Goal: Task Accomplishment & Management: Manage account settings

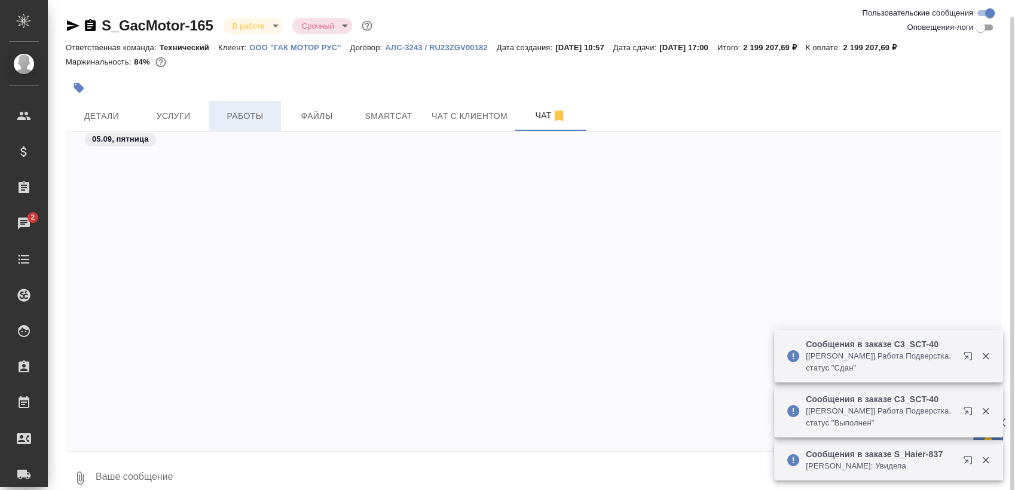
scroll to position [6663, 0]
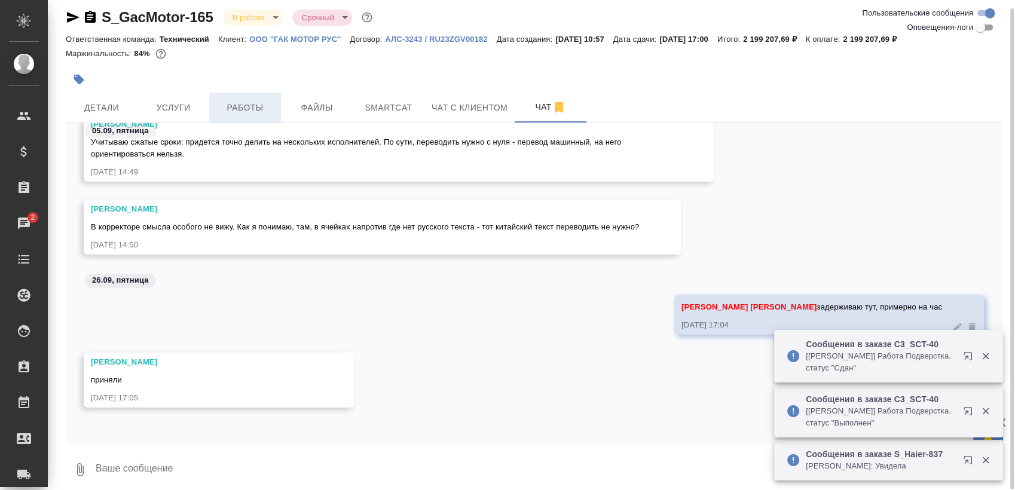
drag, startPoint x: 0, startPoint y: 0, endPoint x: 220, endPoint y: 107, distance: 244.7
click at [220, 107] on span "Работы" at bounding box center [244, 107] width 57 height 15
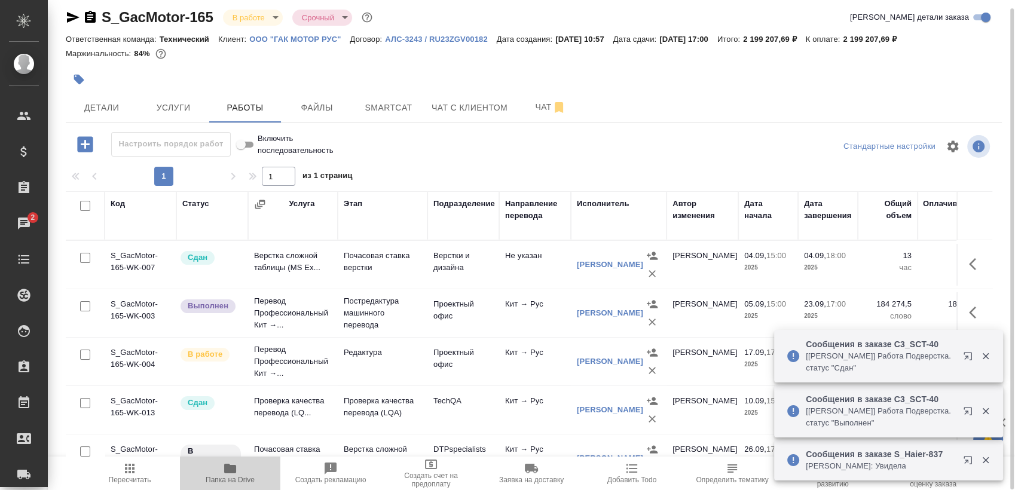
click at [236, 472] on icon "button" at bounding box center [230, 469] width 14 height 14
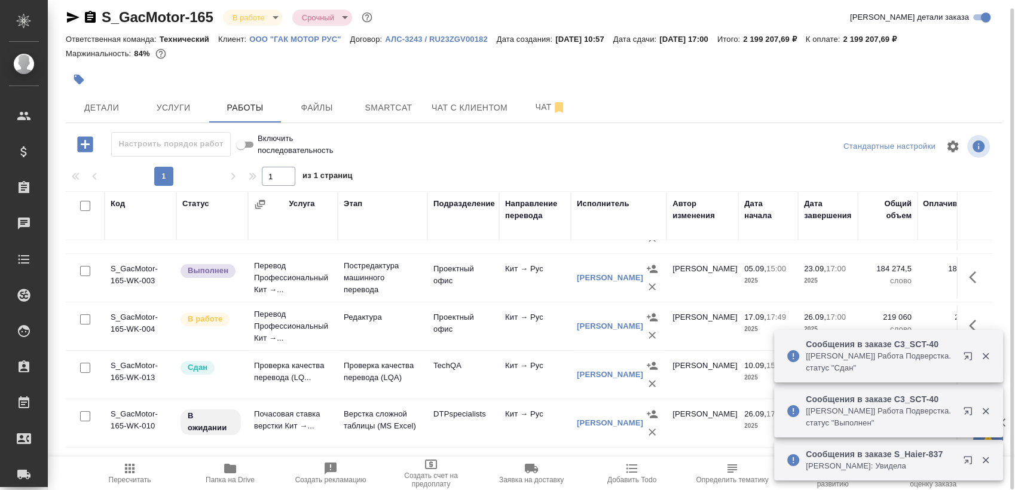
scroll to position [92, 0]
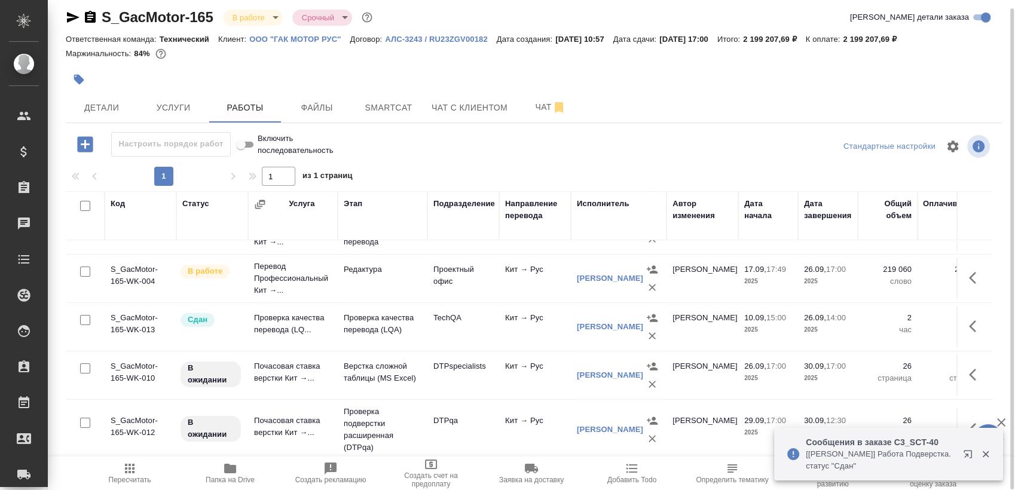
click at [969, 368] on icon "button" at bounding box center [976, 375] width 14 height 14
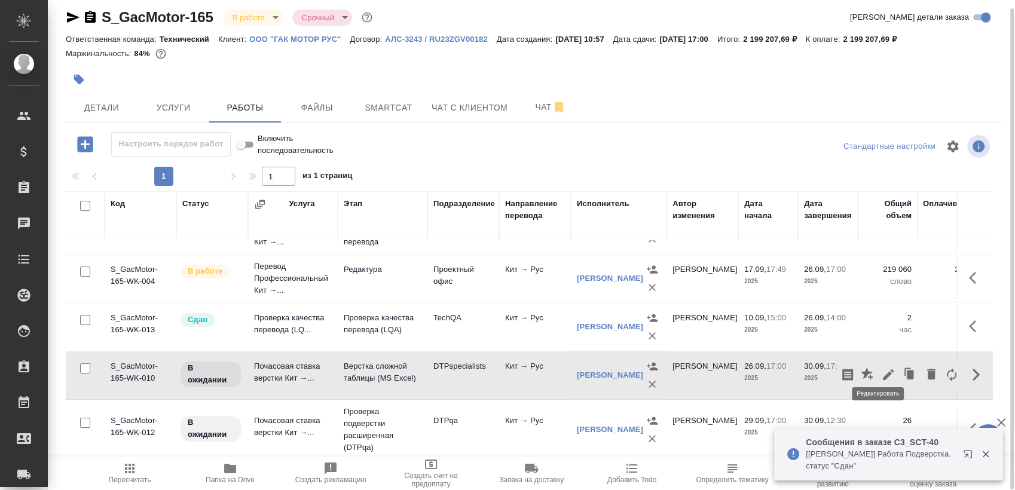
click at [881, 368] on icon "button" at bounding box center [888, 375] width 14 height 14
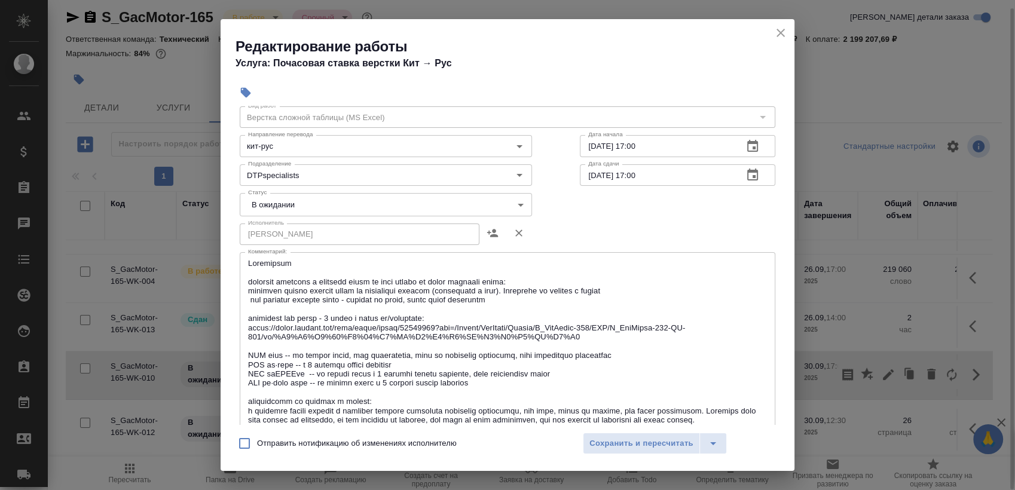
scroll to position [66, 0]
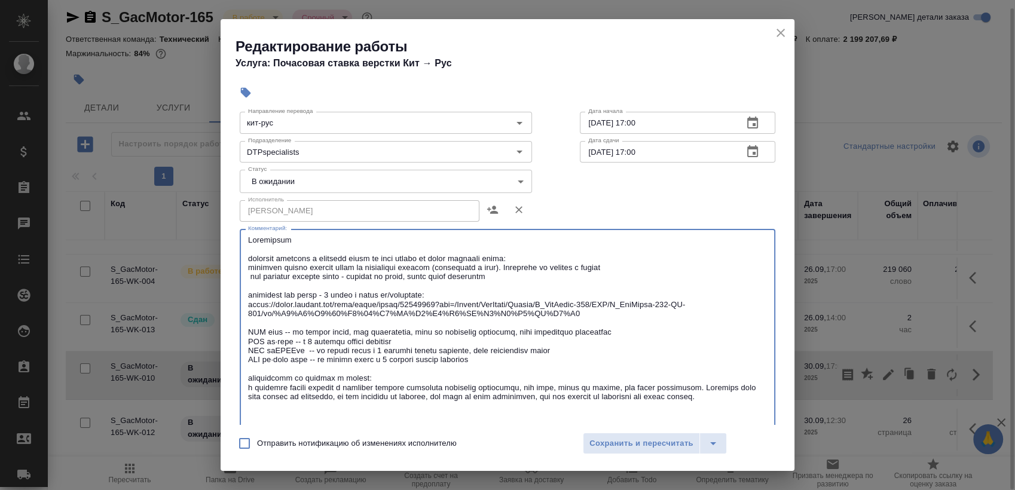
click at [394, 243] on textarea at bounding box center [507, 333] width 519 height 194
paste textarea "https://drive.awatera.com/s/6xoszEnXXqkem9H"
type textarea "Подверстка - https://drive.awatera.com/s/6xoszEnXXqkem9H вставить переводы в ис…"
click at [326, 175] on body "🙏 .cls-1 fill:#fff; AWATERA Sergeeva Anastasia Клиенты Спецификации Заказы 0 Ча…" at bounding box center [507, 245] width 1015 height 490
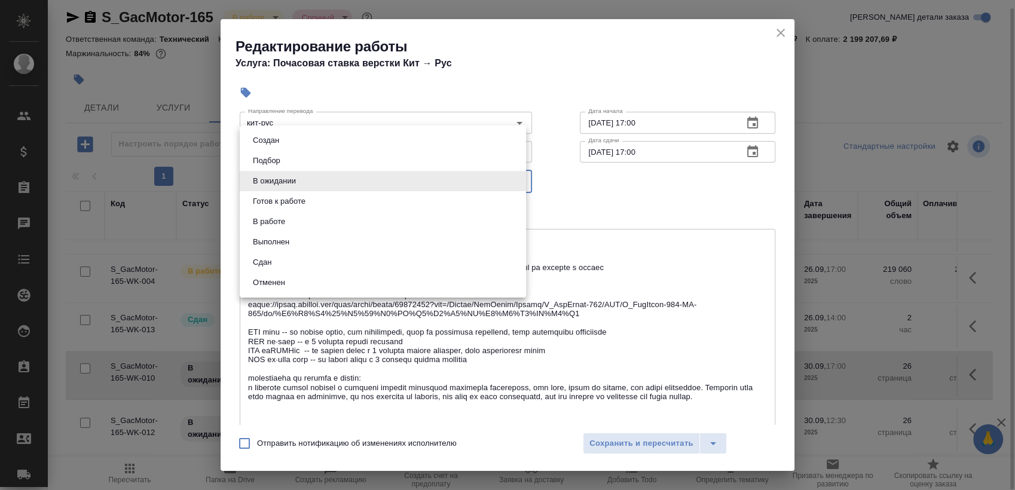
click at [332, 199] on li "Готов к работе" at bounding box center [383, 201] width 286 height 20
type input "readyForWork"
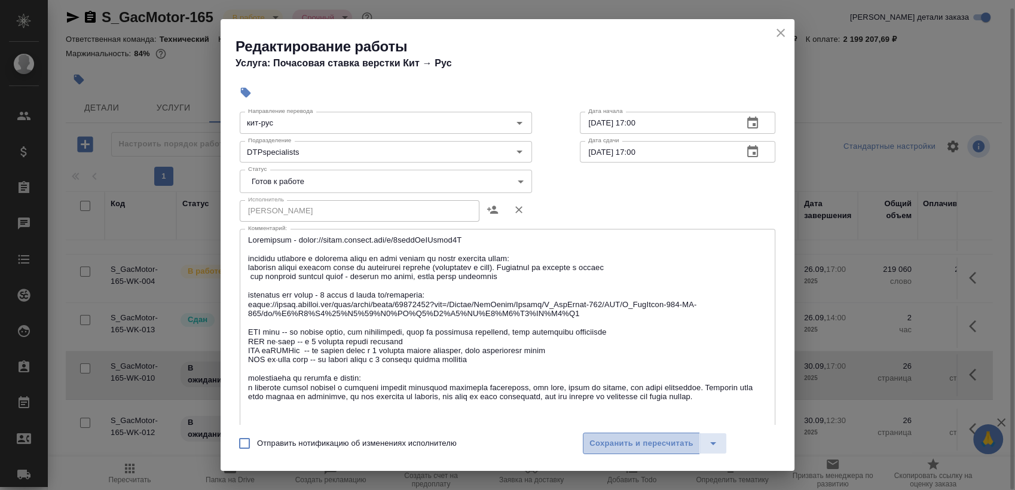
click at [680, 444] on span "Сохранить и пересчитать" at bounding box center [642, 444] width 104 height 14
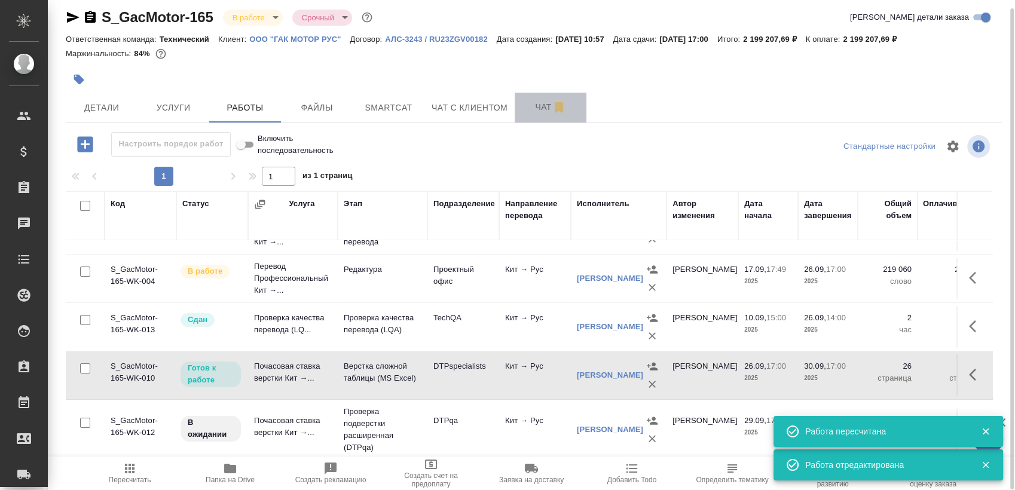
click at [529, 108] on span "Чат" at bounding box center [550, 107] width 57 height 15
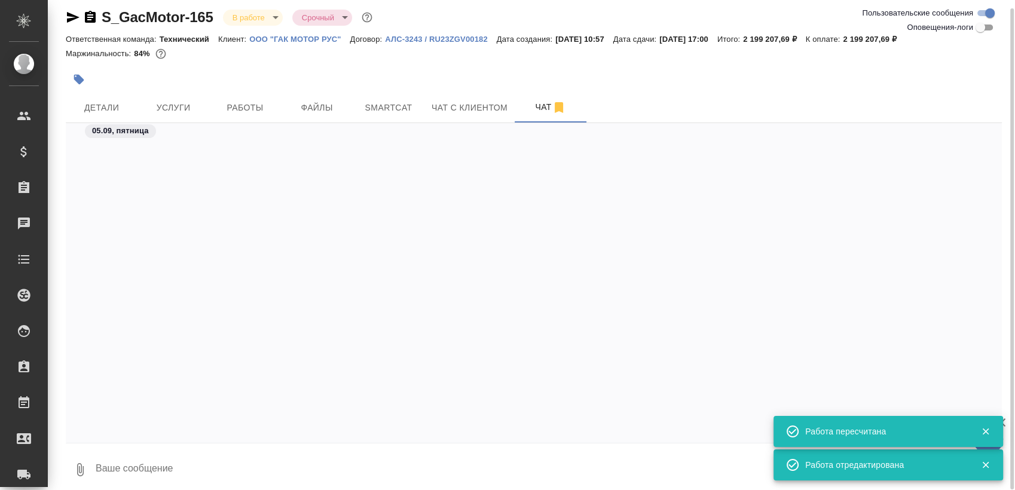
scroll to position [6663, 0]
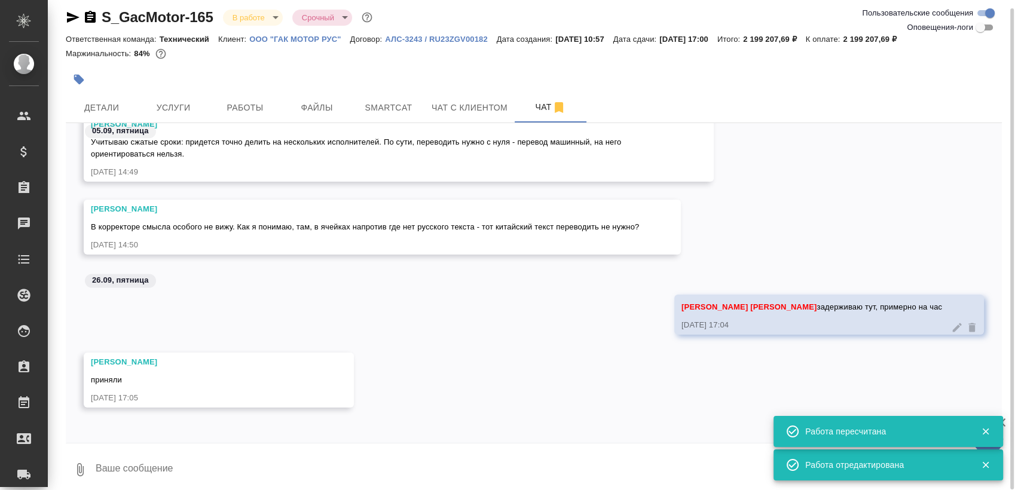
click at [129, 463] on textarea at bounding box center [548, 470] width 908 height 41
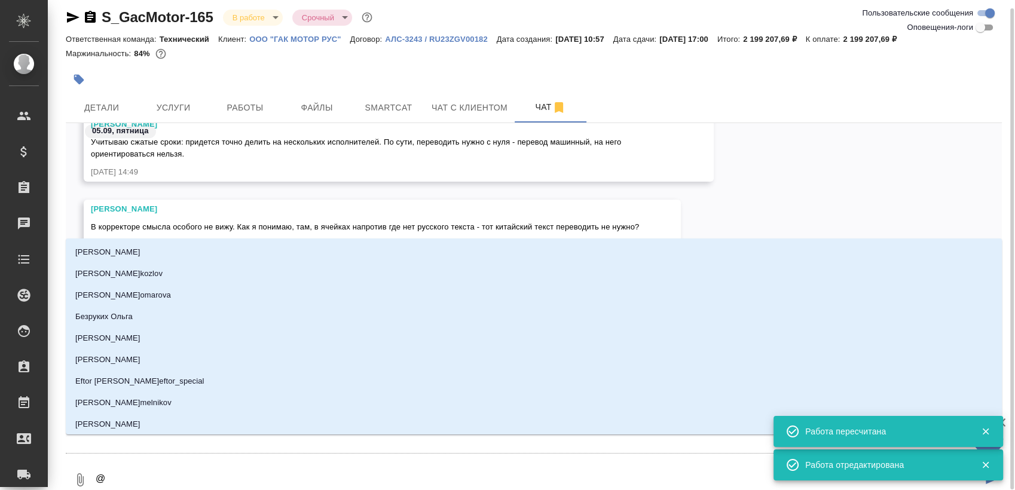
type textarea "@м"
type input "м"
type textarea "@ма"
type input "ма"
type textarea "@мал"
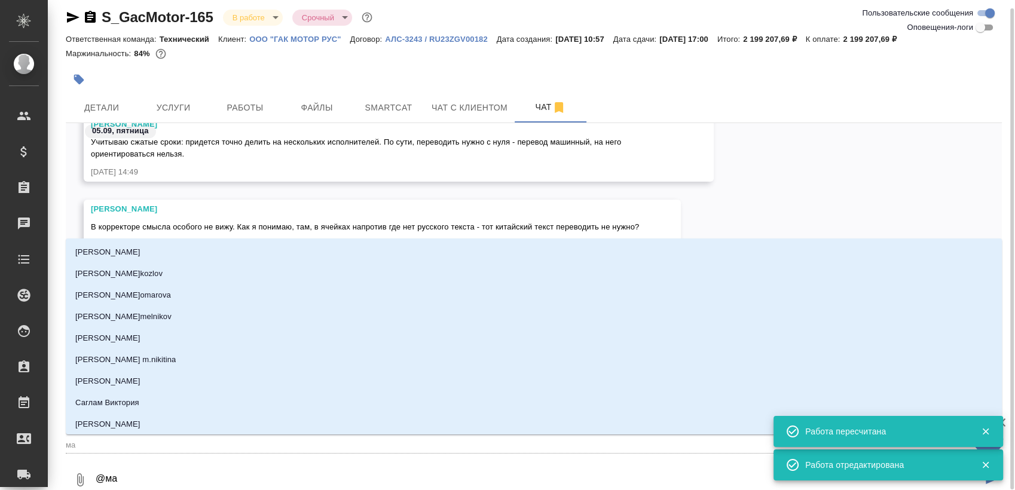
type input "мал"
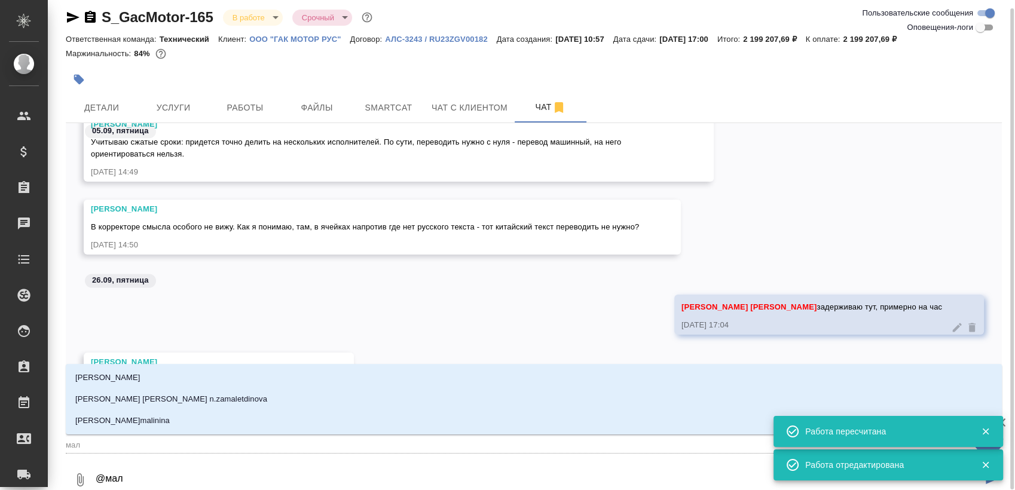
type textarea "@мало"
type input "мало"
type textarea "@малоф"
type input "малоф"
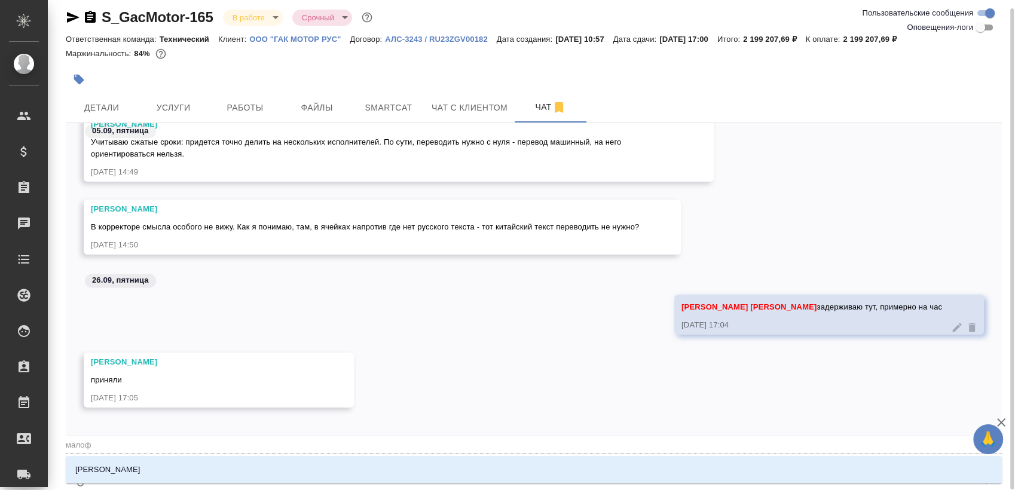
click at [128, 463] on li "Малофеева Екатерина" at bounding box center [534, 470] width 936 height 22
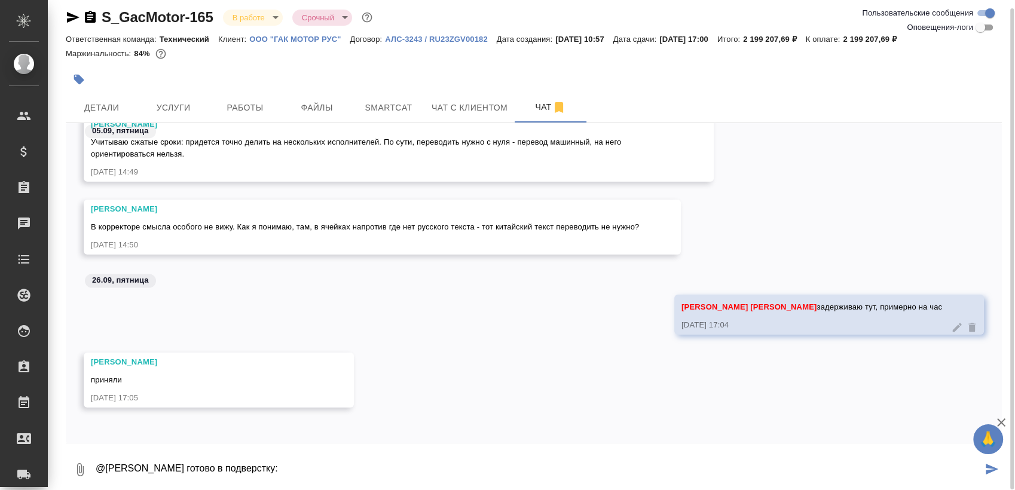
paste textarea "https://drive.awatera.com/s/6xoszEnXXqkem9H"
type textarea "@Малофеева Екатерина готово в подверстку: https://drive.awatera.com/s/6xoszEnXX…"
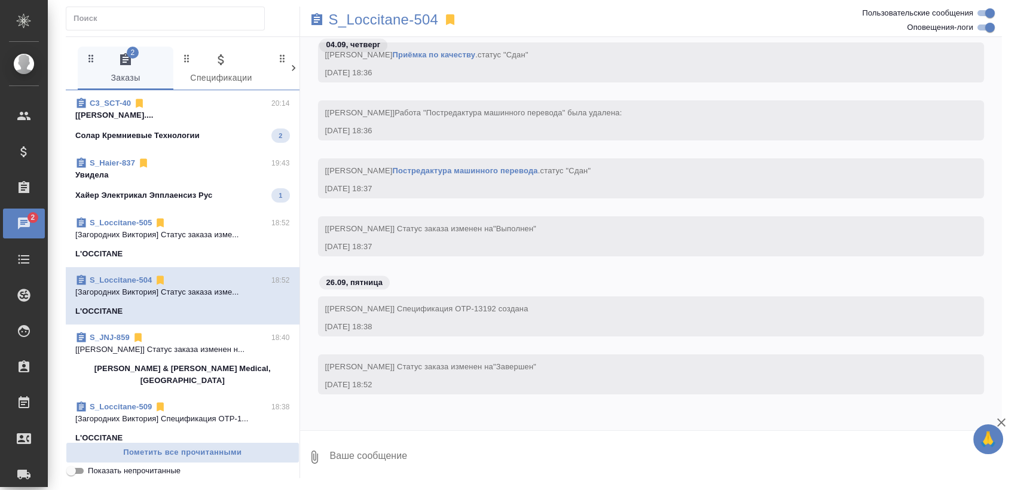
click at [141, 159] on icon at bounding box center [143, 163] width 7 height 9
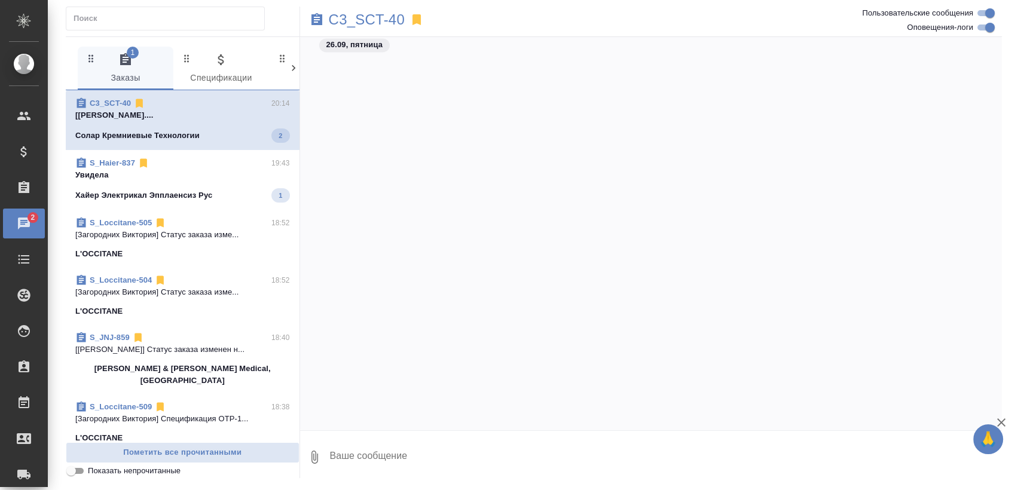
scroll to position [108652, 0]
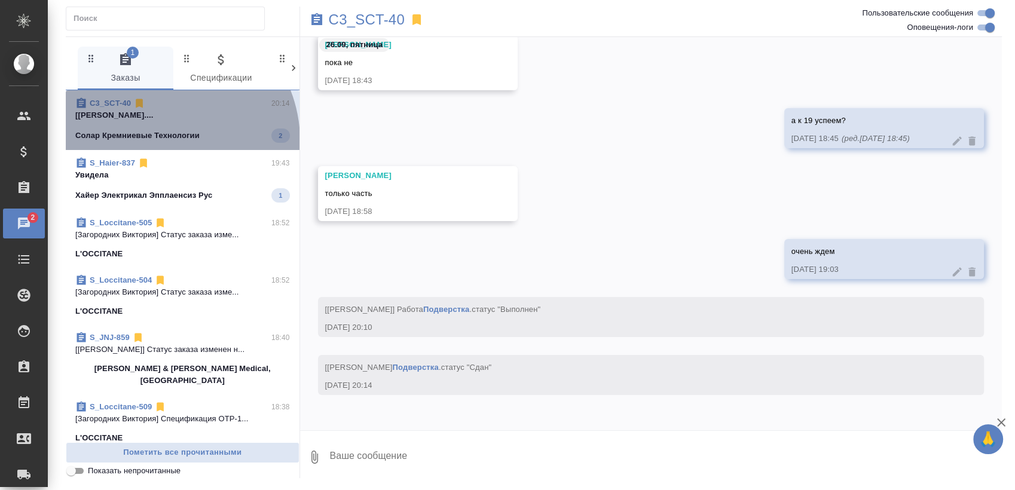
click at [161, 141] on p "Солар Кремниевые Технологии" at bounding box center [137, 136] width 124 height 12
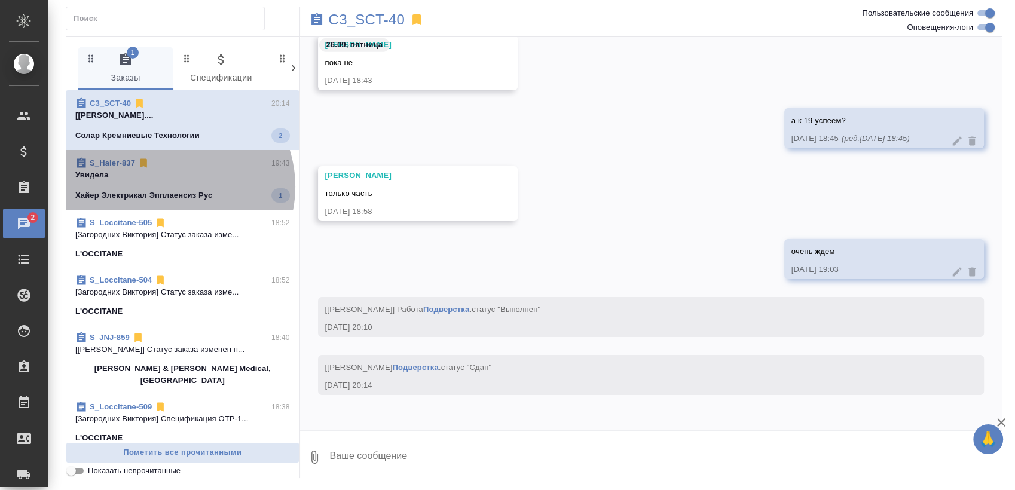
click at [172, 187] on span "S_Haier-837 19:43 [PERSON_NAME] Электрикал Эпплаенсиз Рус 1" at bounding box center [182, 179] width 215 height 45
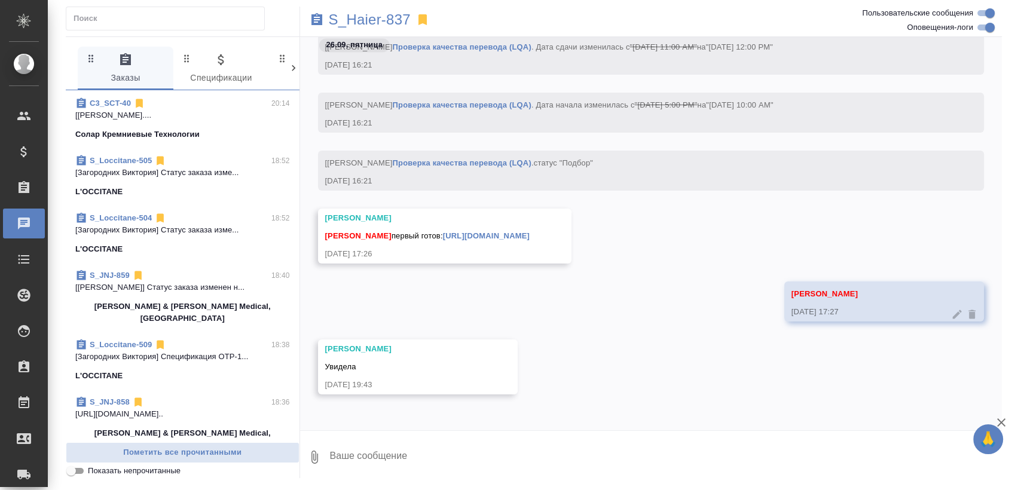
click at [172, 187] on div "L'OCCITANE" at bounding box center [182, 192] width 215 height 12
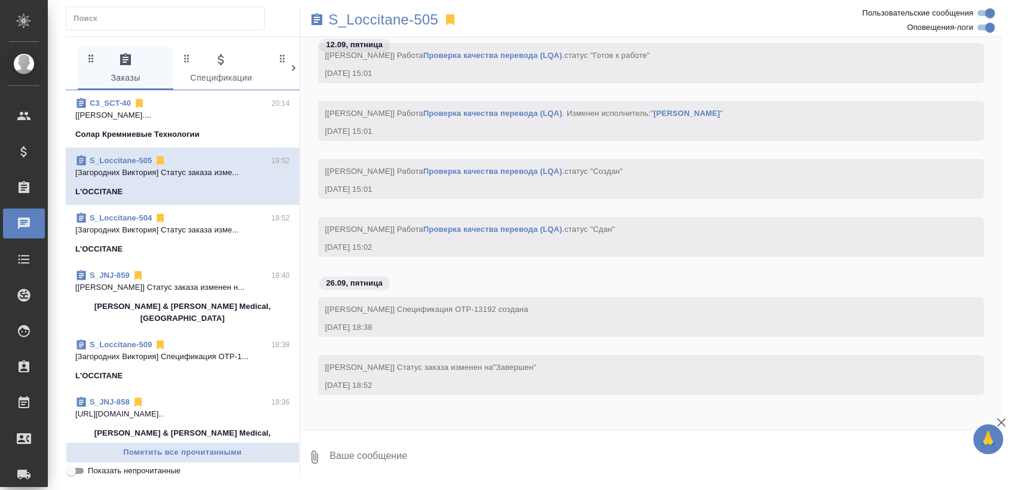
click at [175, 124] on span "C3_SCT-40 20:14 [Малофеева Екатерина] Работа Подверстка.... Солар Кремниевые Те…" at bounding box center [182, 118] width 215 height 43
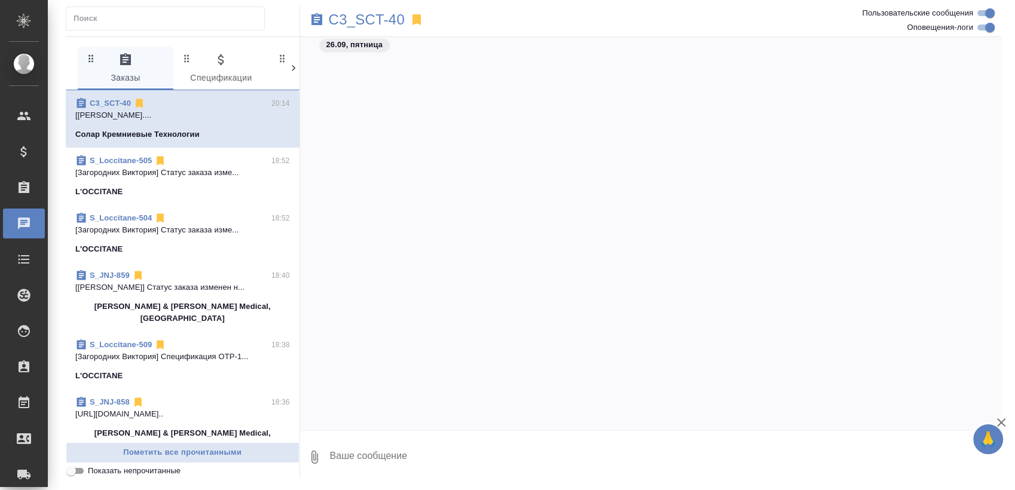
scroll to position [107444, 0]
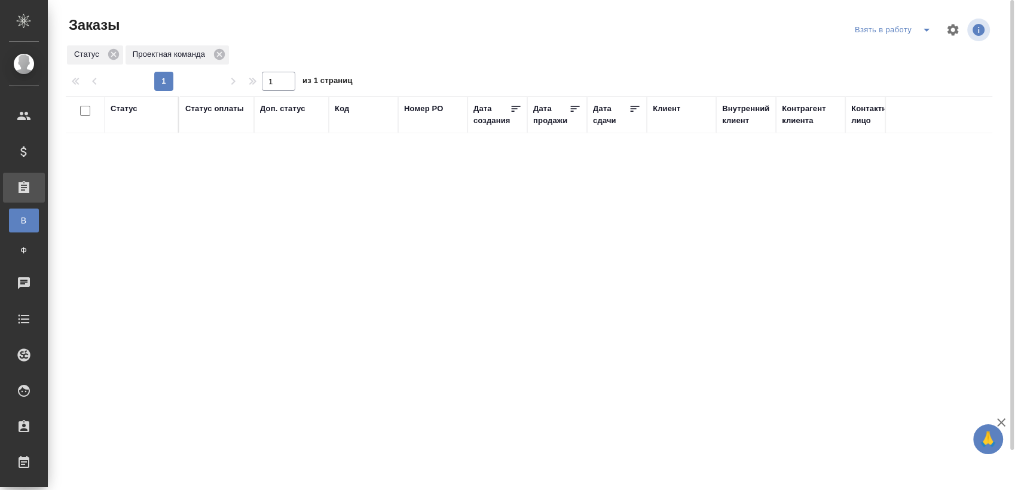
click at [930, 31] on icon "split button" at bounding box center [927, 30] width 14 height 14
click at [898, 45] on li "Мои заказы" at bounding box center [895, 53] width 100 height 19
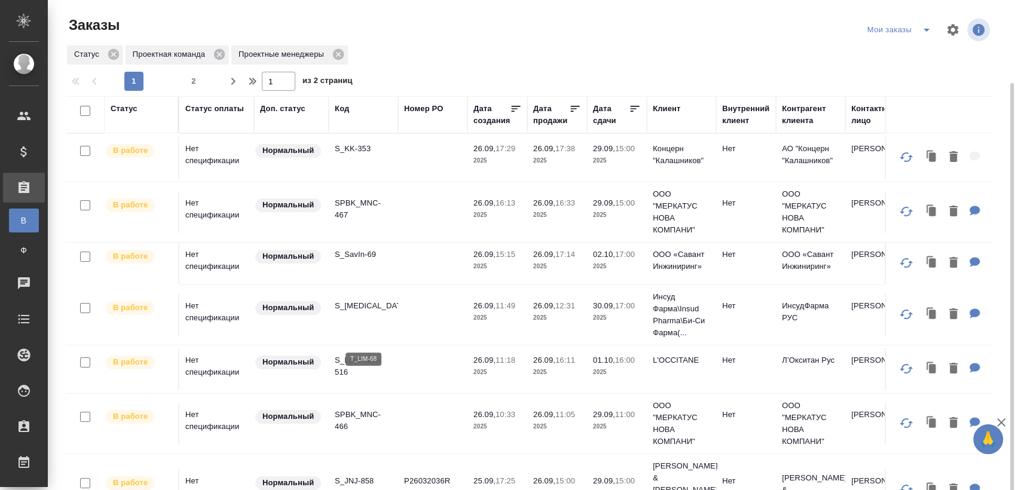
scroll to position [133, 0]
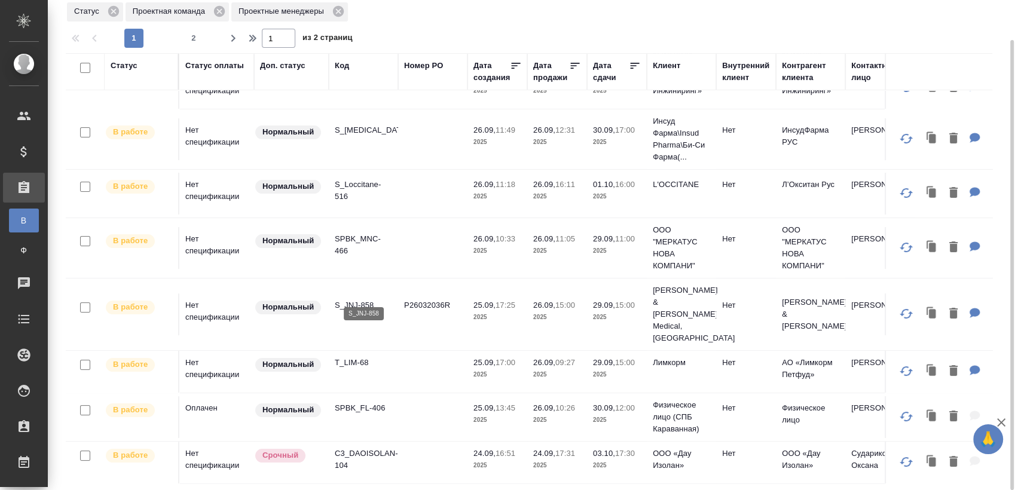
click at [368, 300] on p "S_JNJ-858" at bounding box center [363, 306] width 57 height 12
click at [364, 300] on p "S_JNJ-858" at bounding box center [363, 306] width 57 height 12
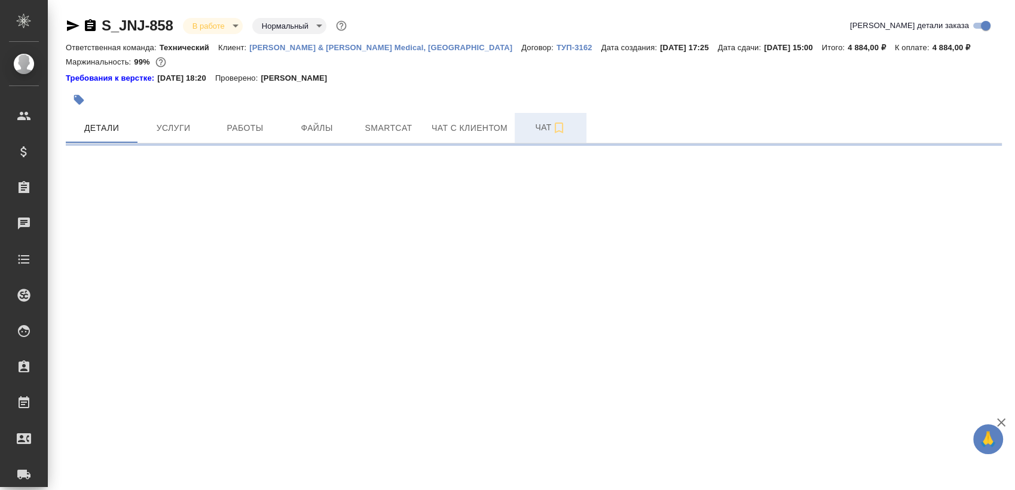
select select "RU"
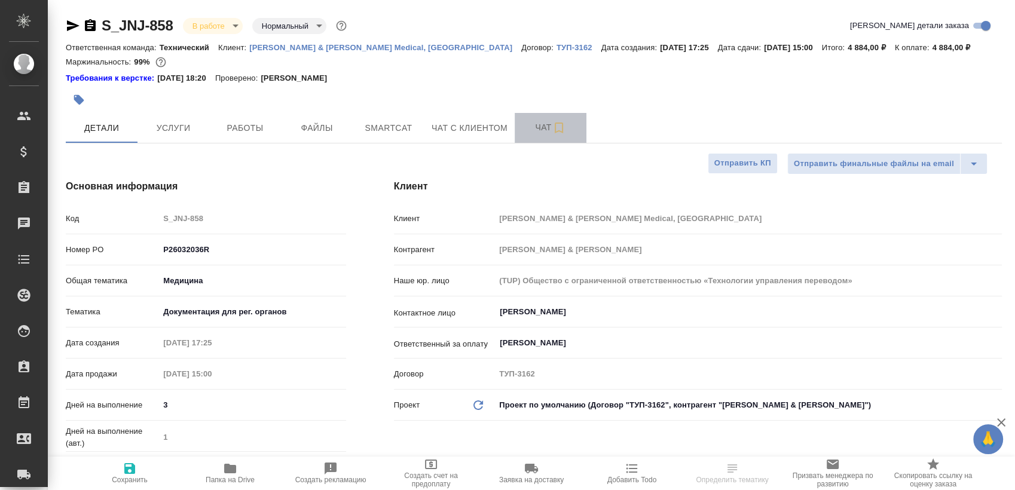
type textarea "x"
click at [520, 138] on button "Чат" at bounding box center [551, 128] width 72 height 30
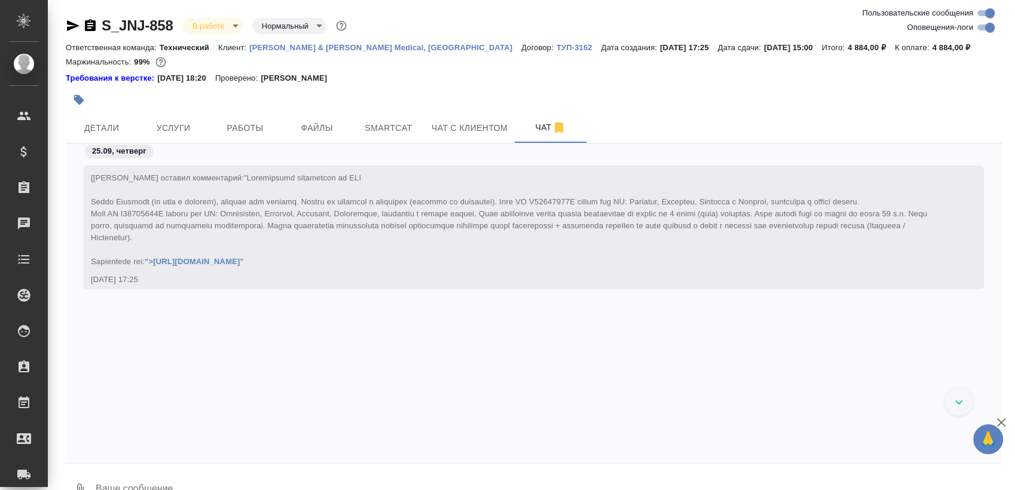
scroll to position [5425, 0]
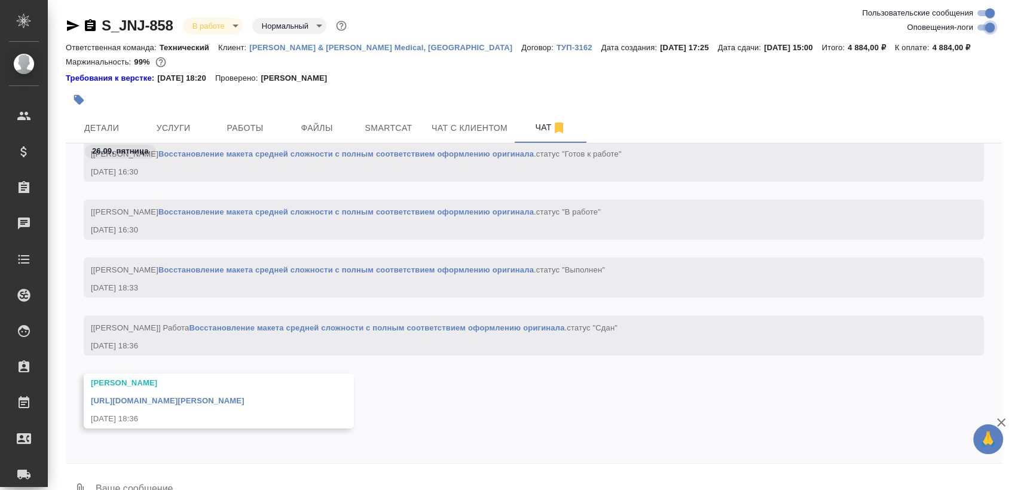
click at [979, 29] on input "Оповещения-логи" at bounding box center [990, 27] width 43 height 14
checkbox input "false"
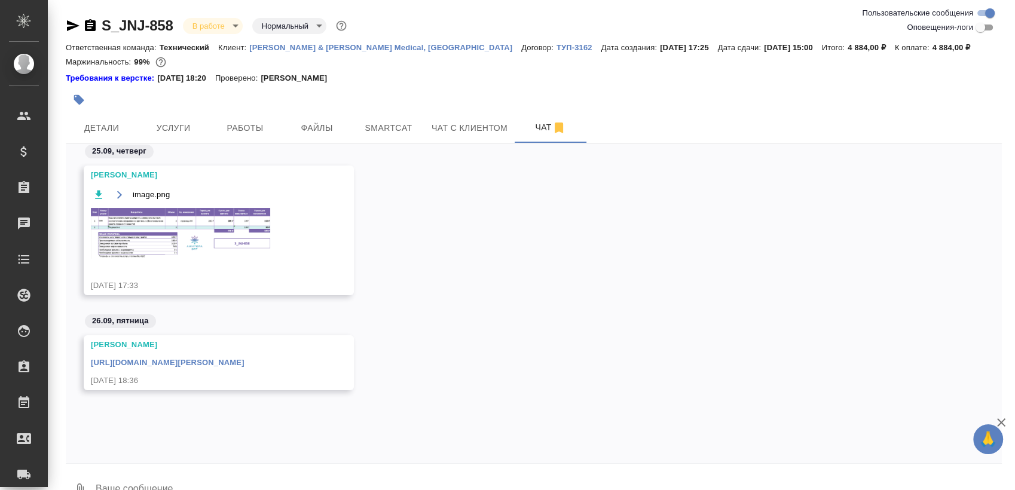
scroll to position [0, 0]
click at [245, 361] on link "https://drive.awatera.com/apps/files/files/10508547?dir=/Shares/Johnson%20and%2…" at bounding box center [168, 362] width 154 height 9
click at [230, 237] on img at bounding box center [180, 233] width 179 height 51
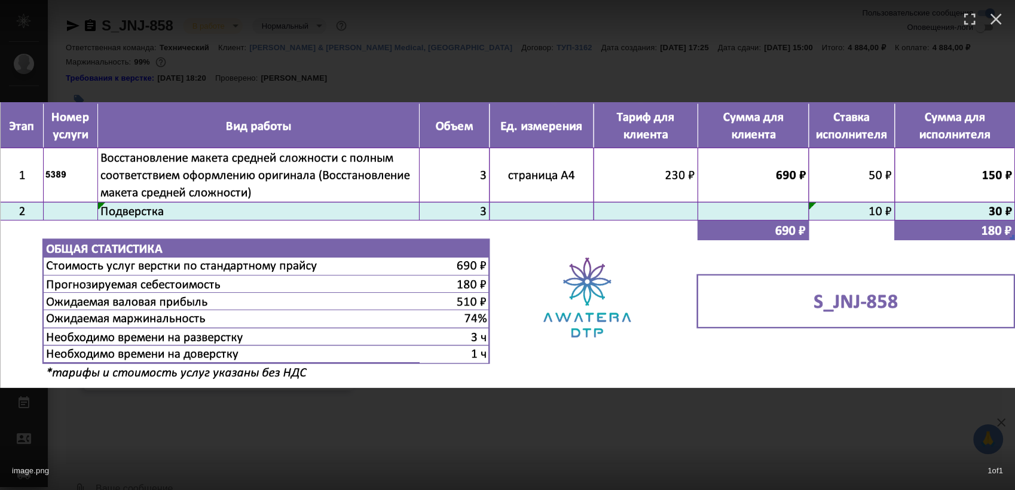
click at [594, 437] on div "image.png 1 of 1" at bounding box center [507, 245] width 1015 height 490
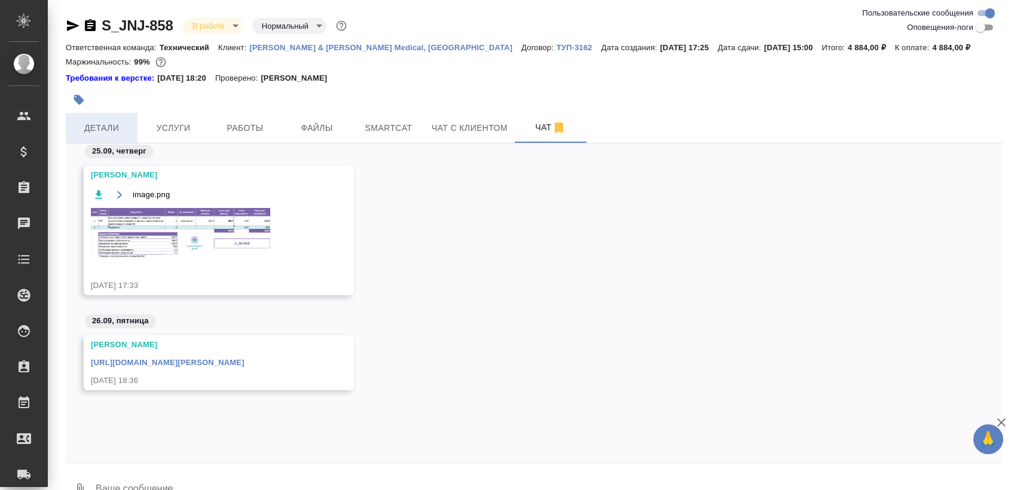
click at [124, 132] on span "Детали" at bounding box center [101, 128] width 57 height 15
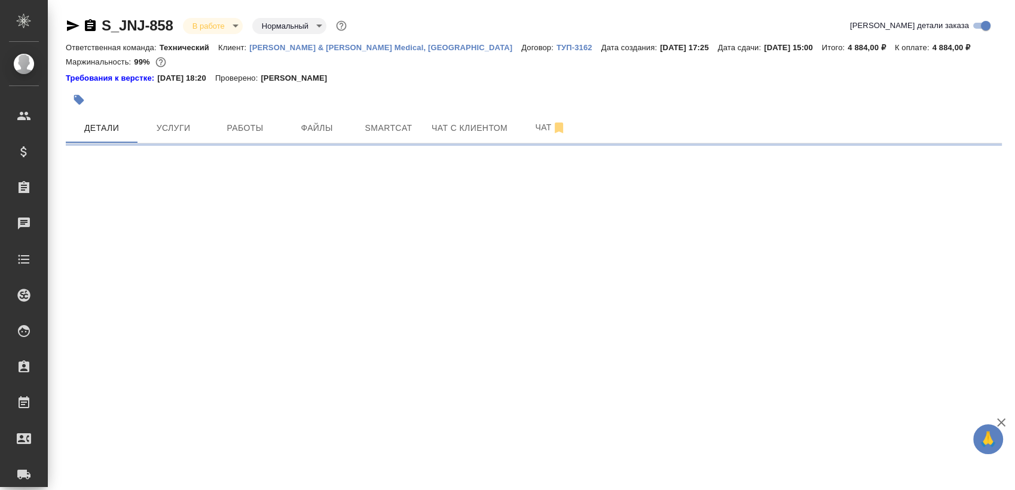
select select "RU"
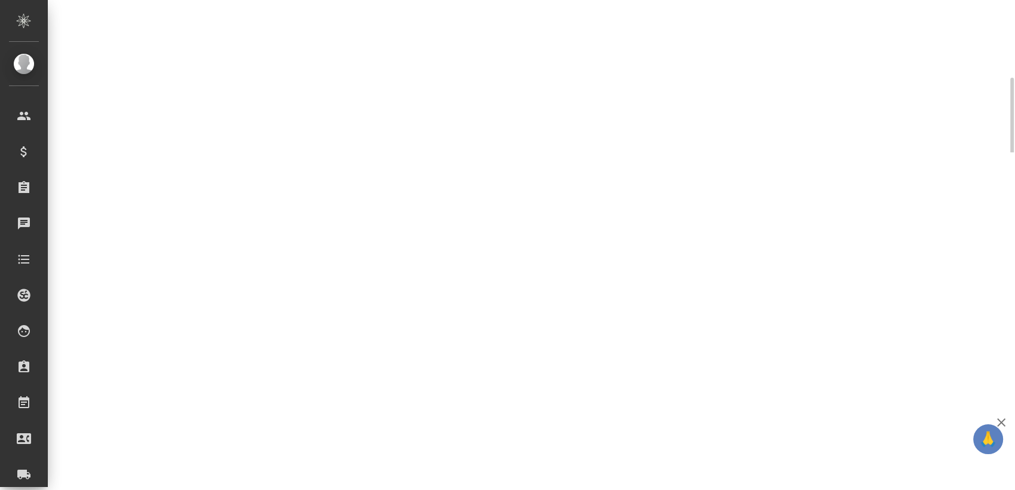
scroll to position [133, 0]
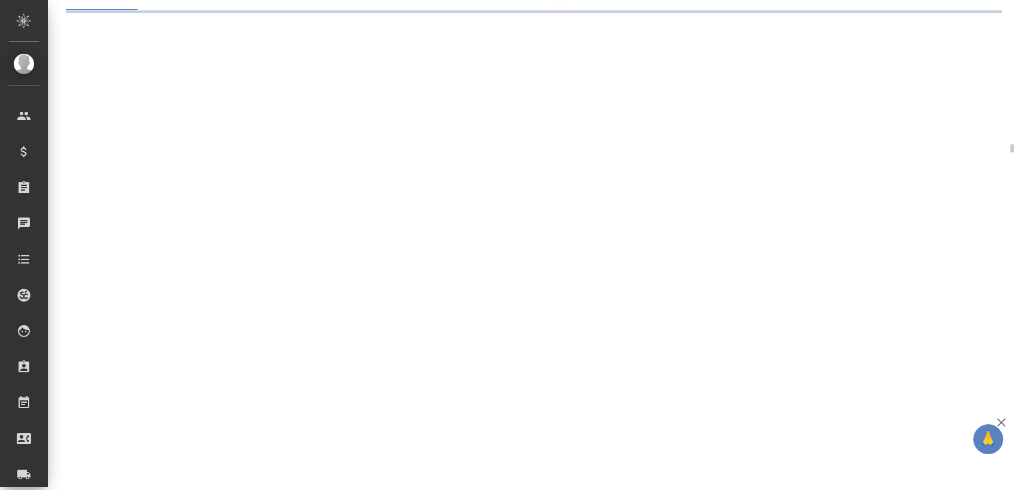
select select "RU"
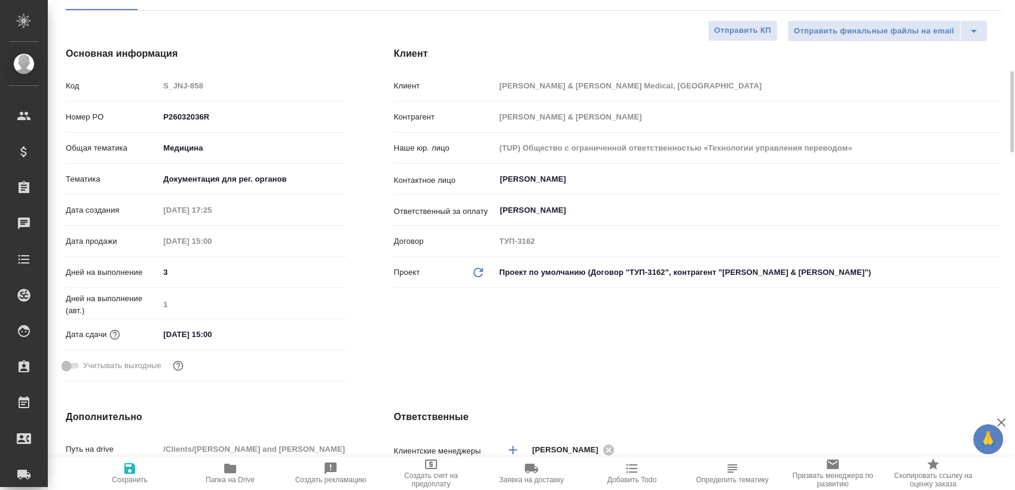
type textarea "x"
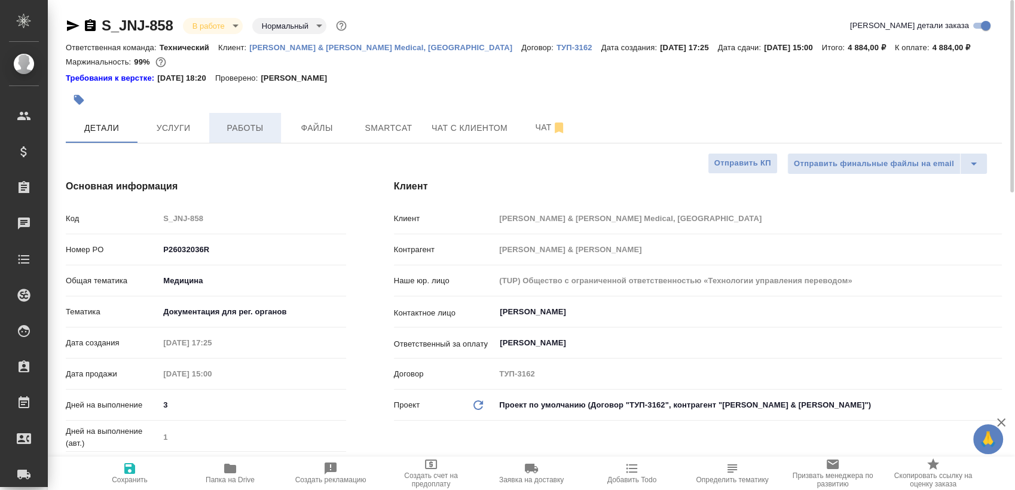
click at [248, 113] on button "Работы" at bounding box center [245, 128] width 72 height 30
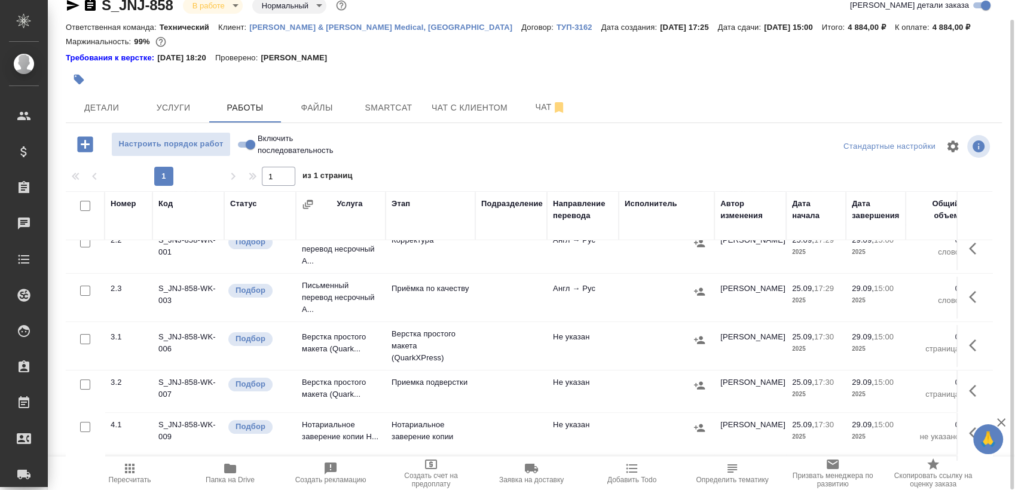
scroll to position [93, 0]
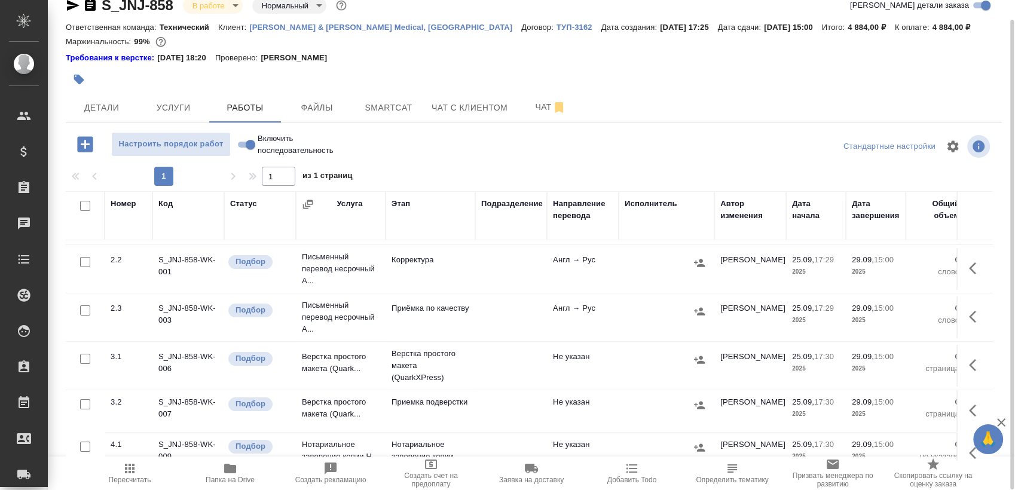
click at [962, 374] on button "button" at bounding box center [976, 365] width 29 height 29
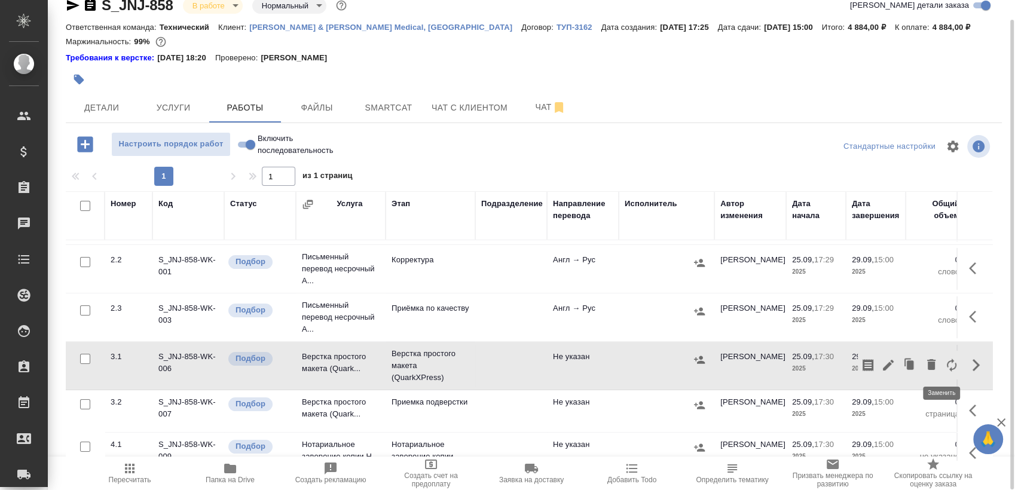
click at [945, 365] on icon "button" at bounding box center [952, 365] width 14 height 14
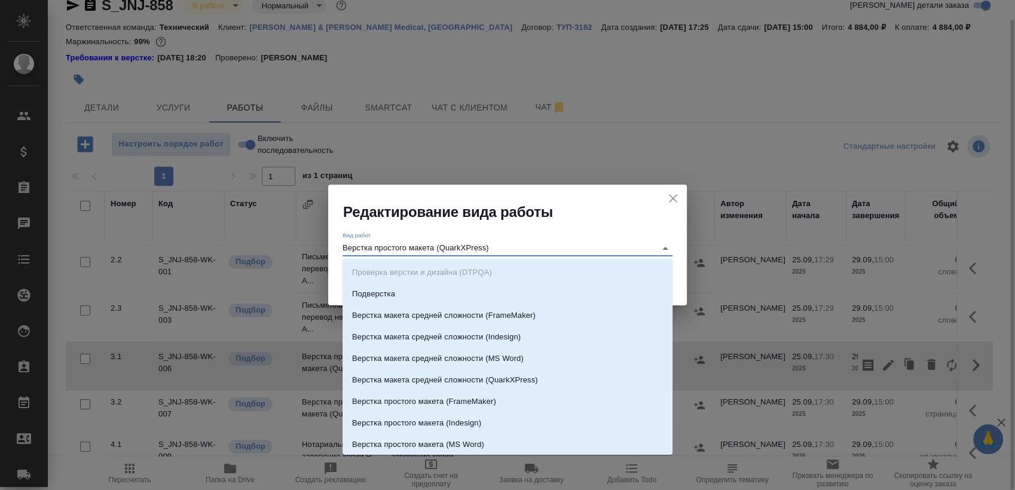
click at [386, 241] on input "Верстка простого макета (QuarkXPress)" at bounding box center [496, 248] width 307 height 14
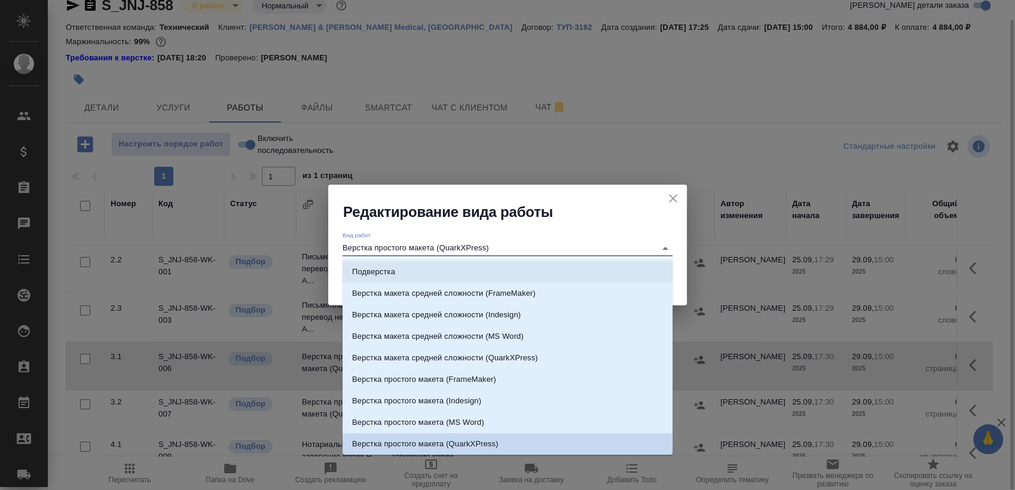
click at [397, 263] on li "Подверстка" at bounding box center [508, 272] width 330 height 22
type input "Подверстка"
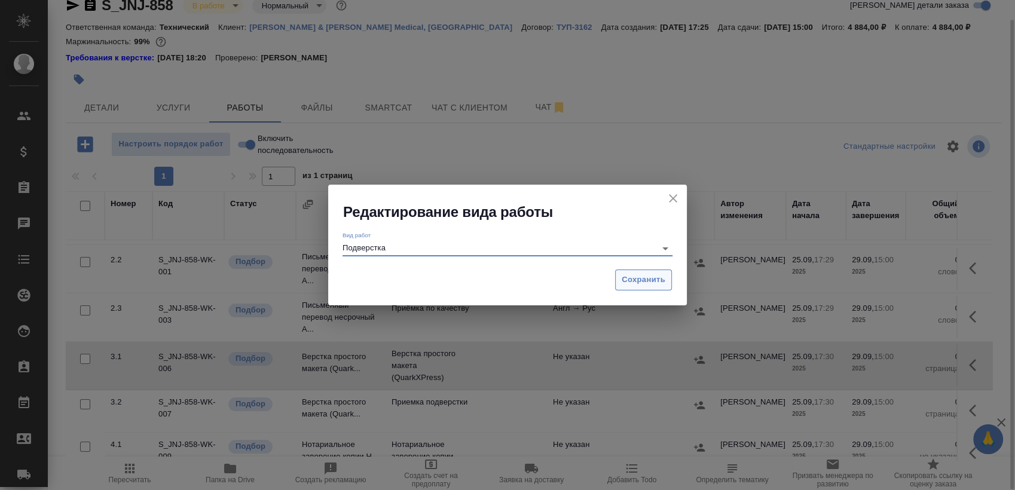
click at [634, 283] on span "Сохранить" at bounding box center [644, 280] width 44 height 14
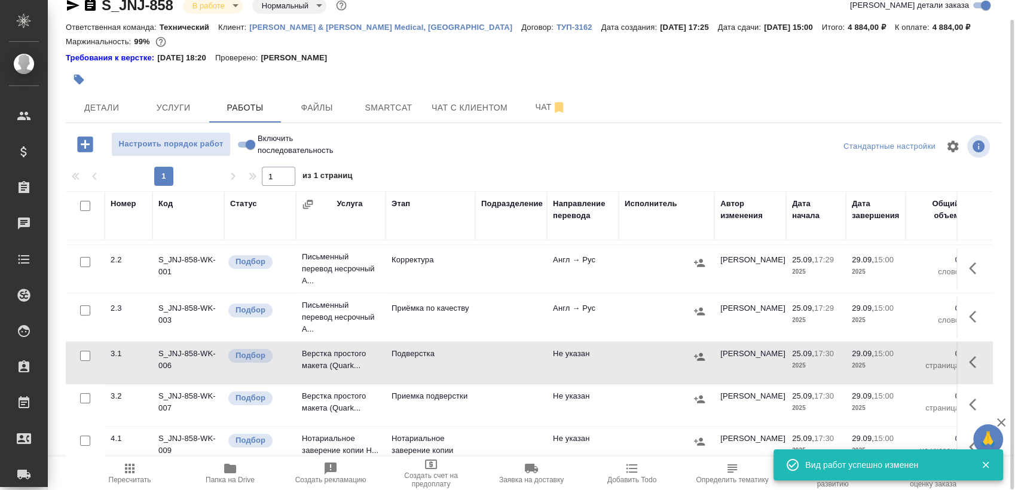
click at [966, 369] on button "button" at bounding box center [976, 362] width 29 height 29
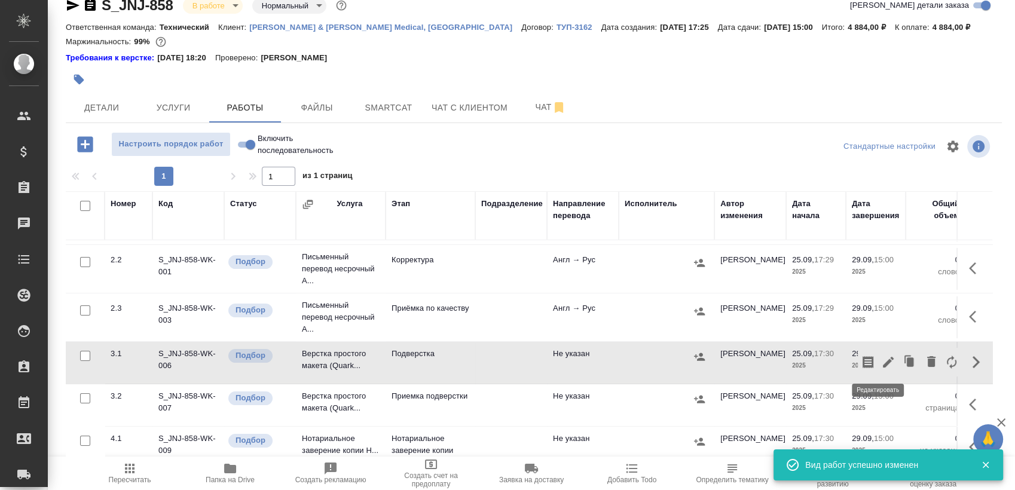
click at [881, 358] on icon "button" at bounding box center [888, 362] width 14 height 14
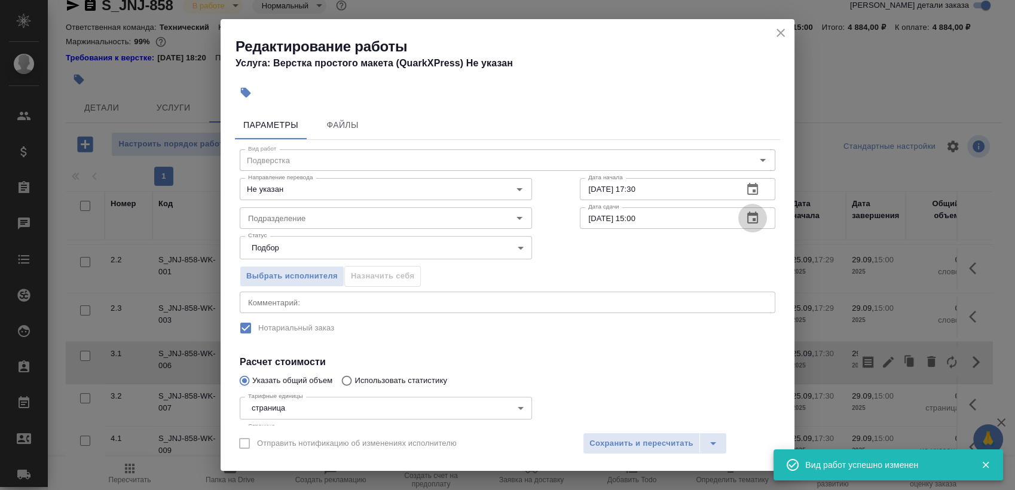
click at [747, 221] on icon "button" at bounding box center [752, 218] width 11 height 12
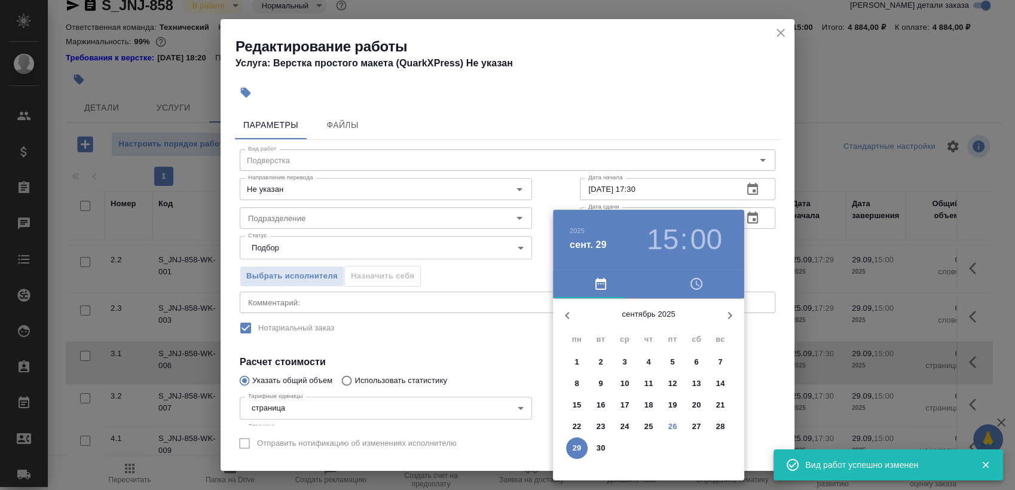
click at [664, 232] on h3 "15" at bounding box center [663, 239] width 32 height 33
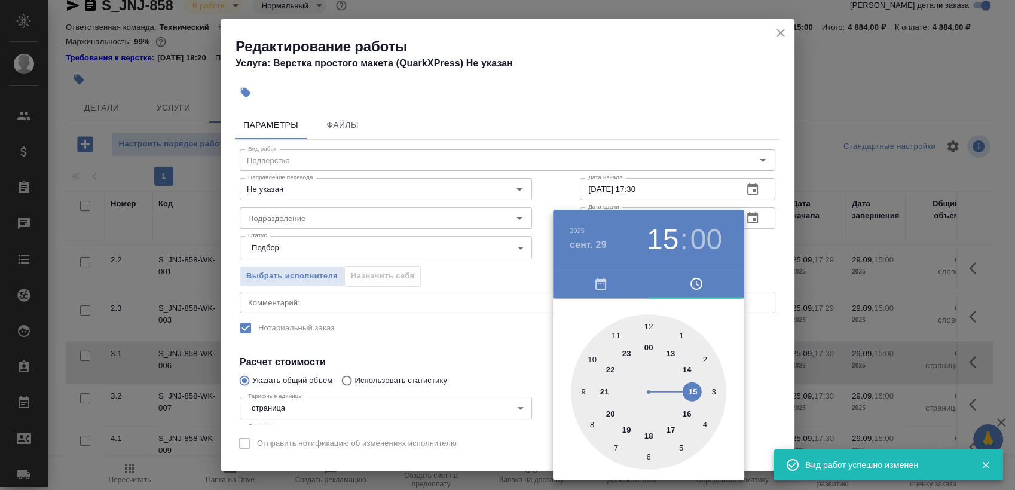
click at [683, 364] on div at bounding box center [648, 392] width 155 height 155
type input "29.09.2025 14:00"
drag, startPoint x: 771, startPoint y: 265, endPoint x: 730, endPoint y: 233, distance: 52.8
click at [768, 264] on div at bounding box center [507, 245] width 1015 height 490
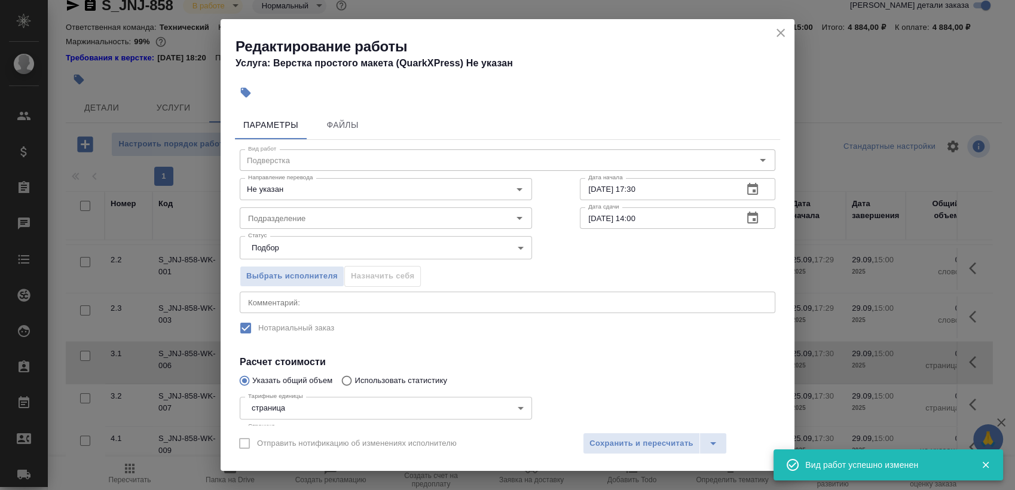
click at [738, 185] on button "button" at bounding box center [752, 189] width 29 height 29
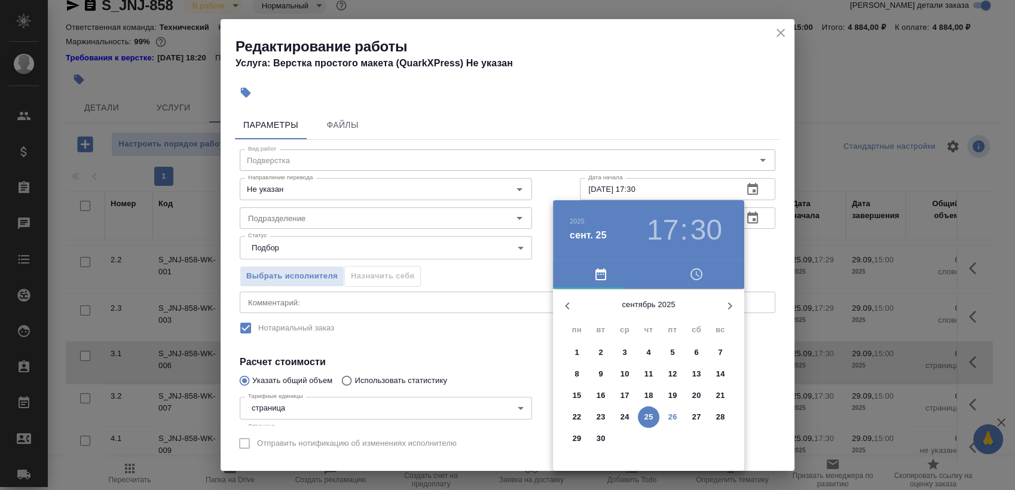
click at [575, 444] on p "29" at bounding box center [577, 439] width 9 height 12
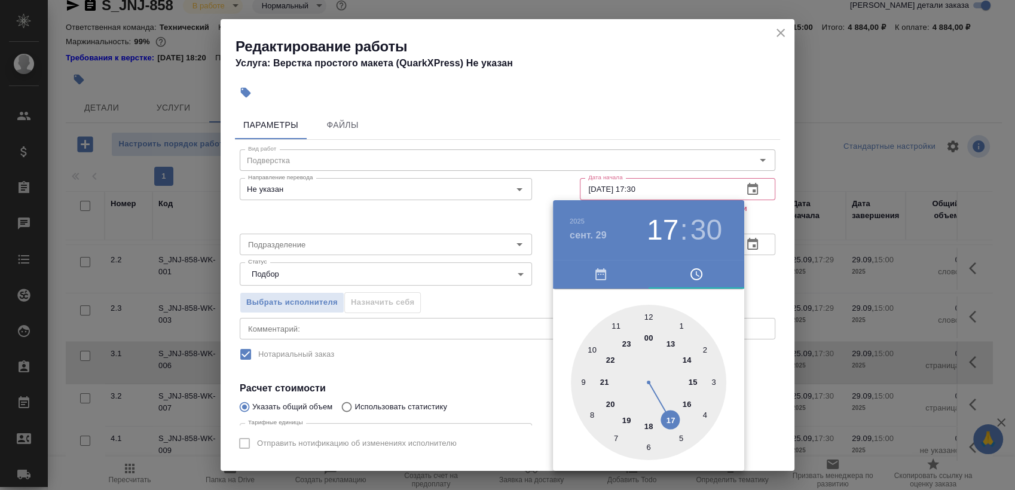
click at [665, 344] on div at bounding box center [648, 382] width 155 height 155
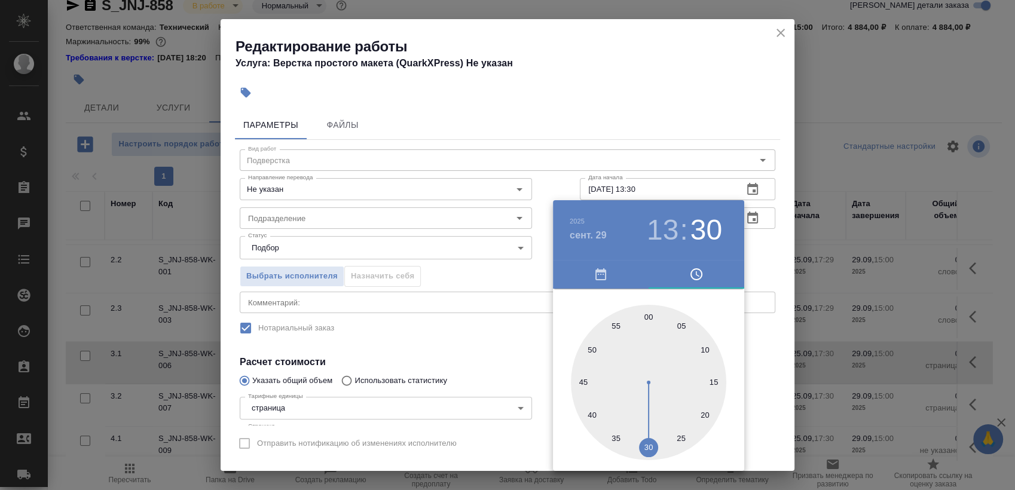
drag, startPoint x: 649, startPoint y: 315, endPoint x: 682, endPoint y: 298, distance: 37.4
click at [648, 314] on div at bounding box center [648, 382] width 155 height 155
type input "29.09.2025 13:00"
click at [761, 261] on div at bounding box center [507, 245] width 1015 height 490
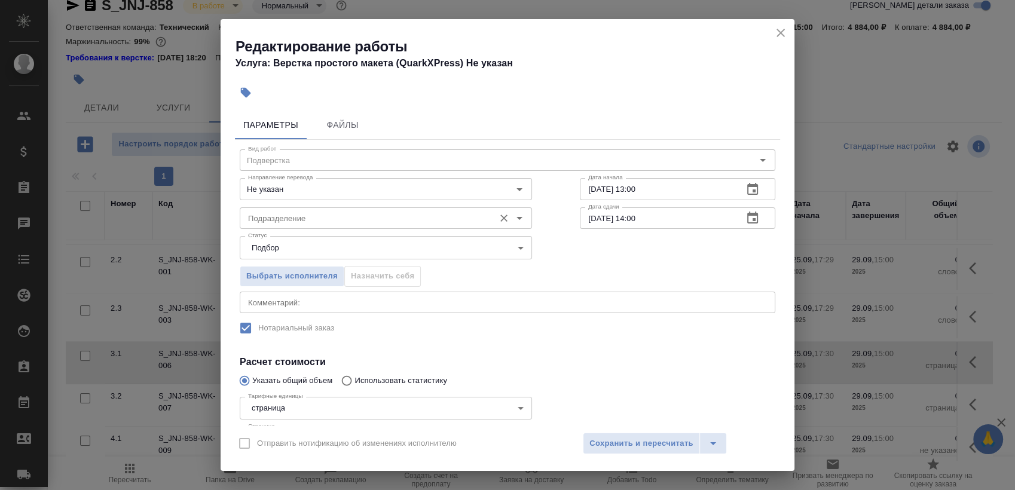
click at [306, 219] on input "Подразделение" at bounding box center [365, 218] width 245 height 14
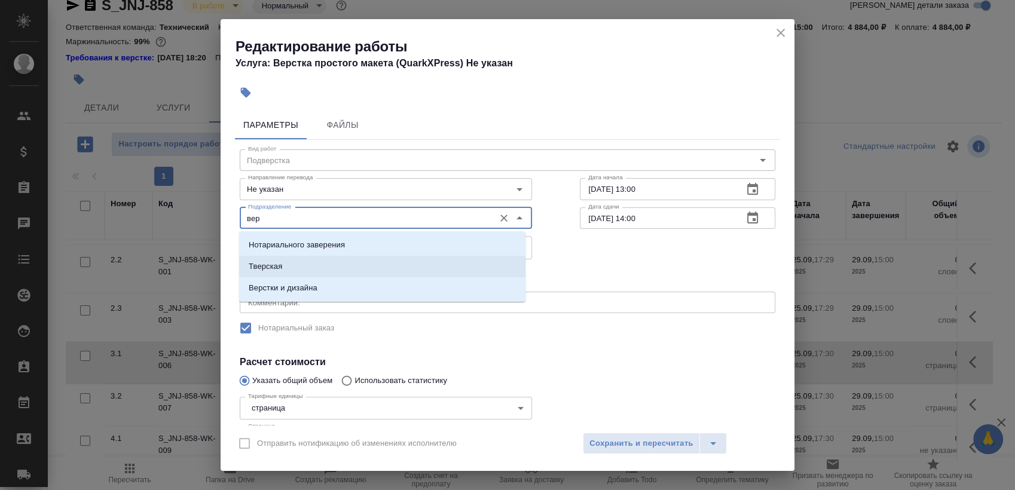
click at [316, 284] on p "Верстки и дизайна" at bounding box center [283, 288] width 69 height 12
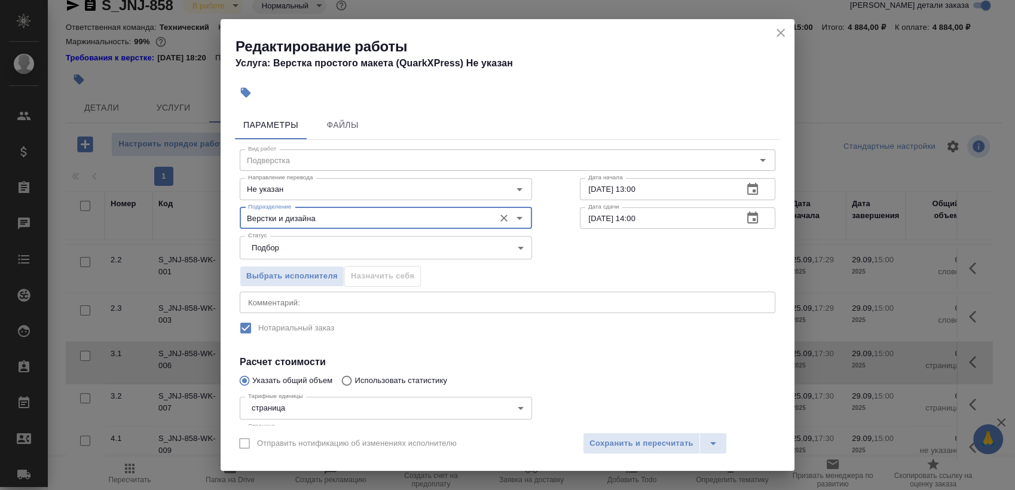
scroll to position [97, 0]
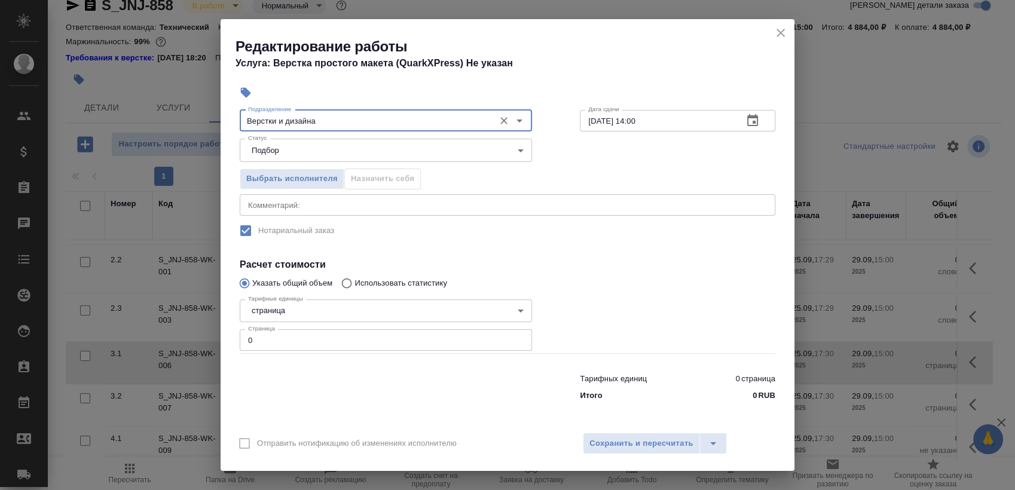
type input "Верстки и дизайна"
click at [380, 332] on input "0" at bounding box center [386, 340] width 292 height 22
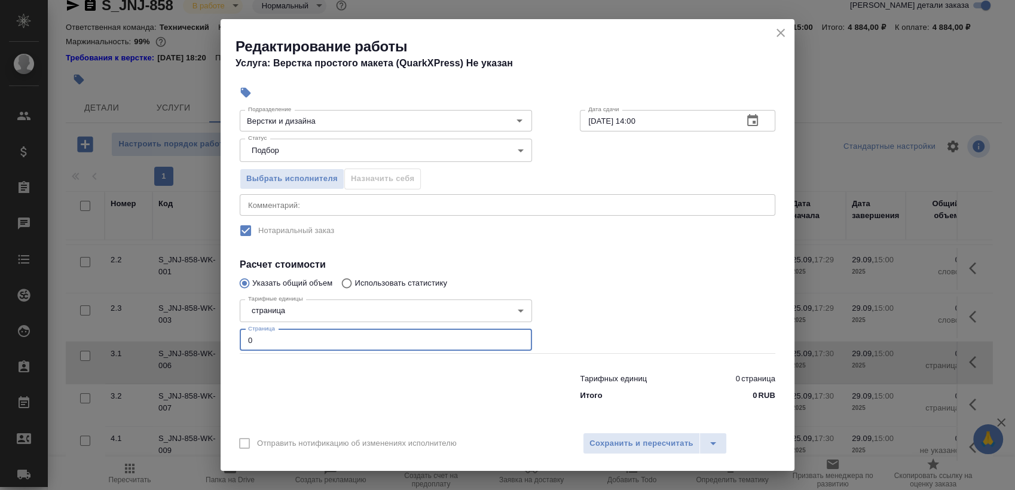
click at [380, 332] on input "0" at bounding box center [386, 340] width 292 height 22
type input "3"
click at [625, 444] on span "Сохранить и пересчитать" at bounding box center [642, 444] width 104 height 14
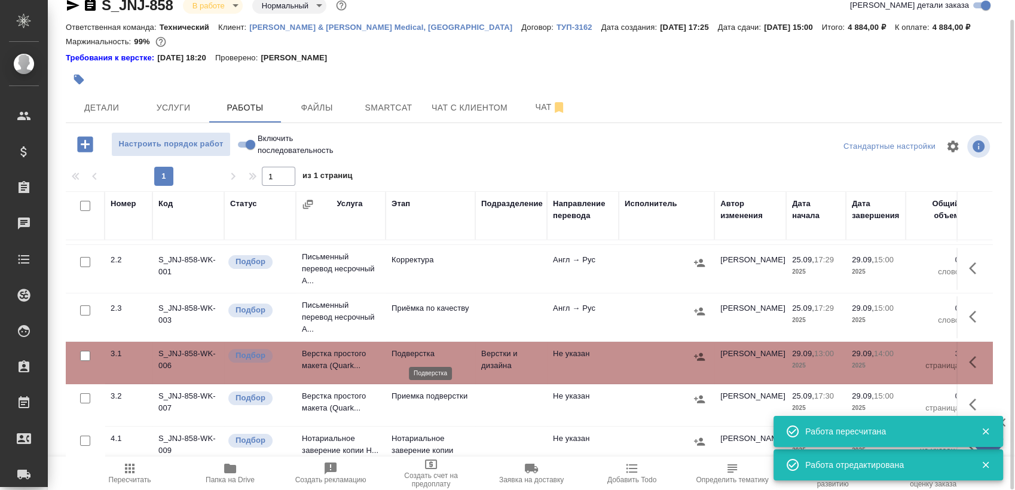
click at [454, 350] on p "Подверстка" at bounding box center [431, 354] width 78 height 12
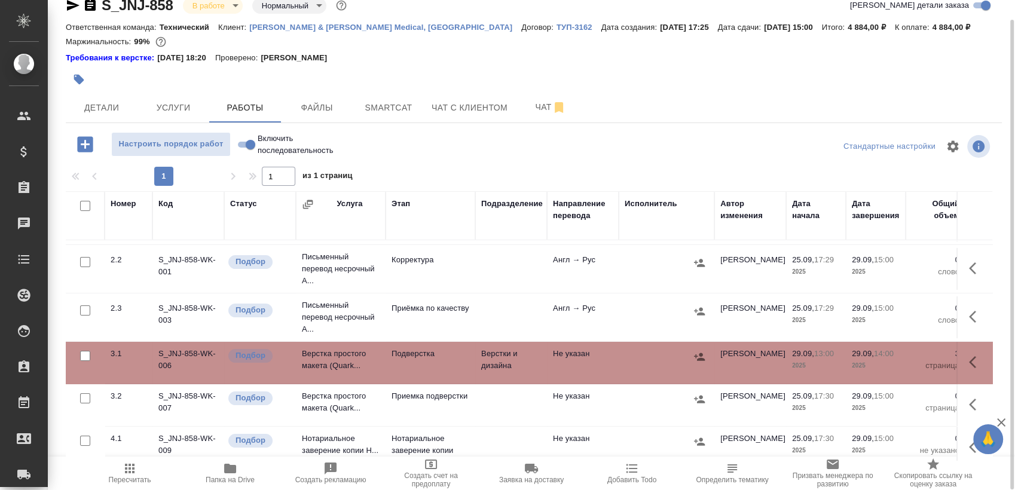
scroll to position [0, 0]
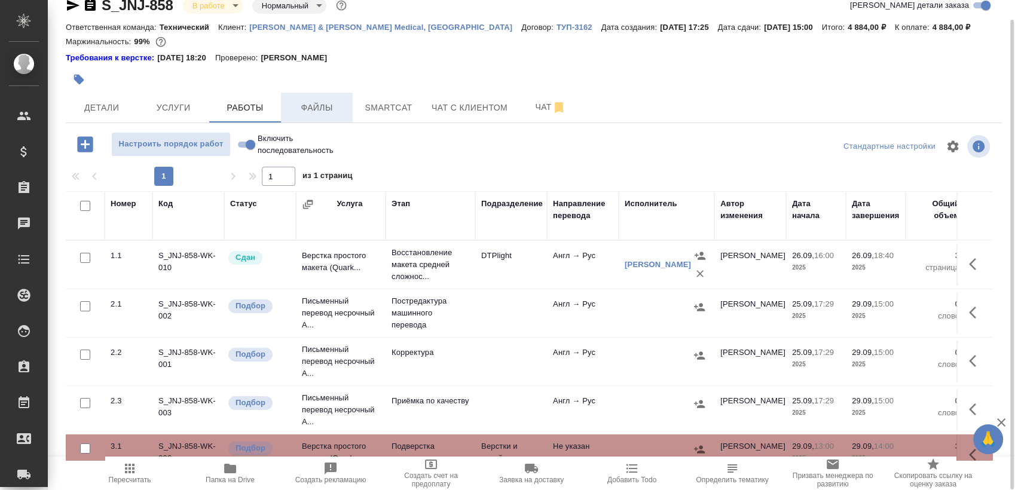
click at [345, 98] on button "Файлы" at bounding box center [317, 108] width 72 height 30
click at [375, 119] on button "Smartcat" at bounding box center [389, 108] width 72 height 30
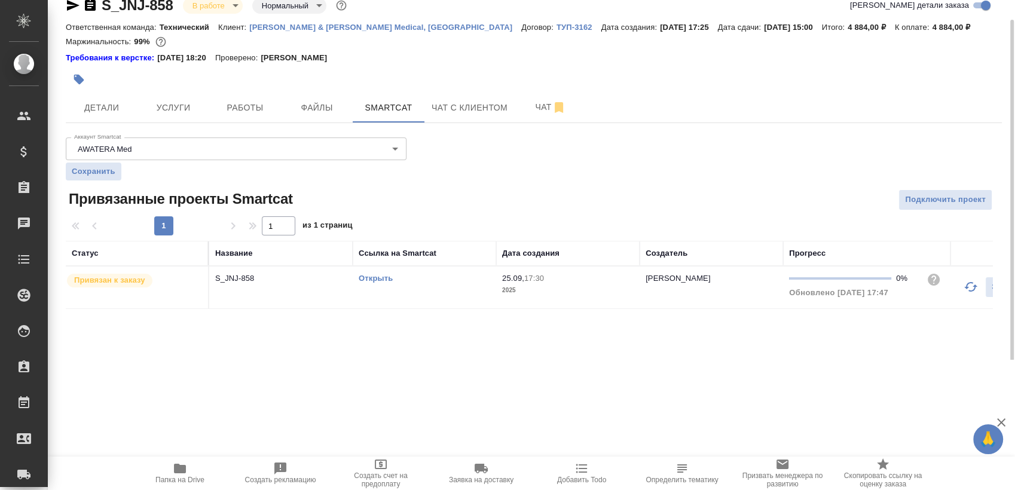
click at [384, 280] on link "Открыть" at bounding box center [376, 278] width 34 height 9
click at [376, 274] on link "Открыть" at bounding box center [376, 278] width 34 height 9
drag, startPoint x: 86, startPoint y: 7, endPoint x: 278, endPoint y: 21, distance: 193.1
click at [87, 7] on icon "button" at bounding box center [90, 5] width 11 height 12
click at [86, 7] on icon "button" at bounding box center [90, 5] width 11 height 12
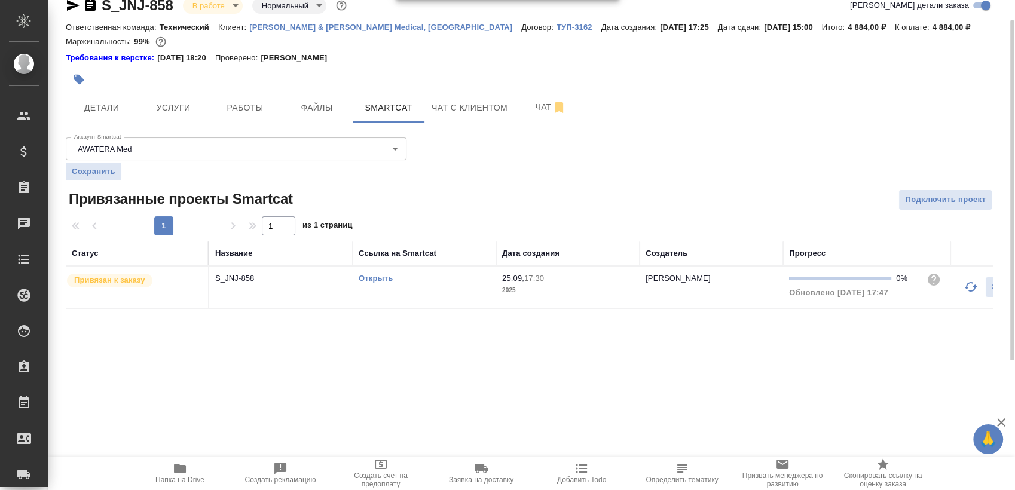
click at [435, 287] on td "Открыть" at bounding box center [425, 288] width 144 height 42
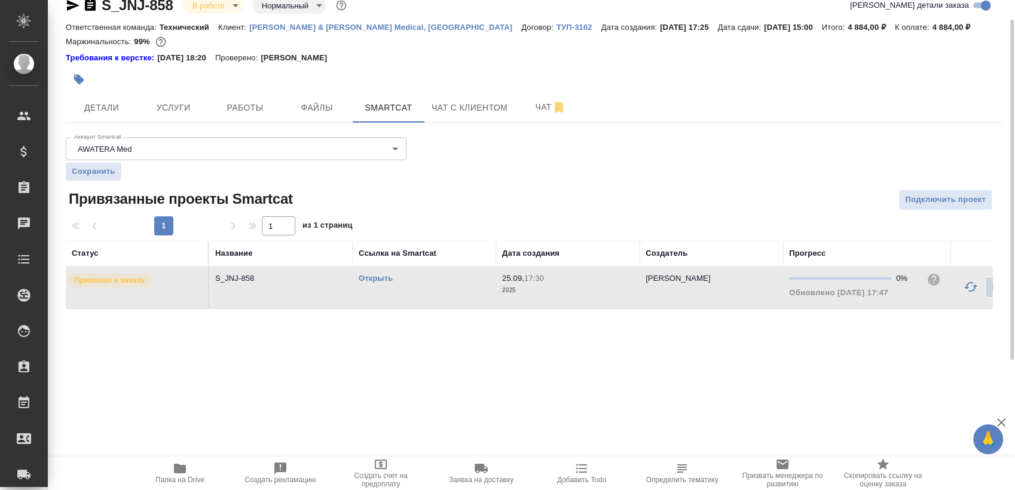
click at [435, 287] on td "Открыть" at bounding box center [425, 288] width 144 height 42
click at [268, 100] on span "Работы" at bounding box center [244, 107] width 57 height 15
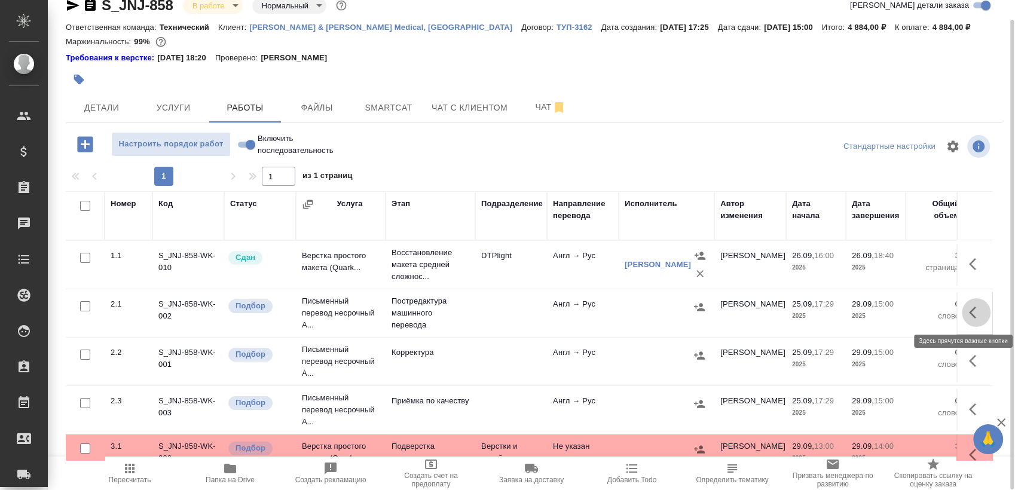
click at [971, 309] on icon "button" at bounding box center [976, 313] width 14 height 14
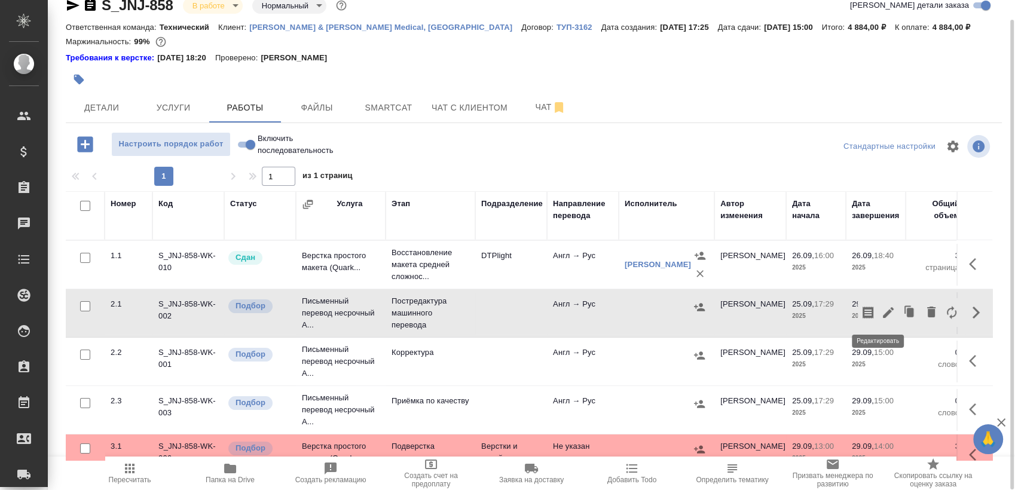
click at [881, 313] on icon "button" at bounding box center [888, 313] width 14 height 14
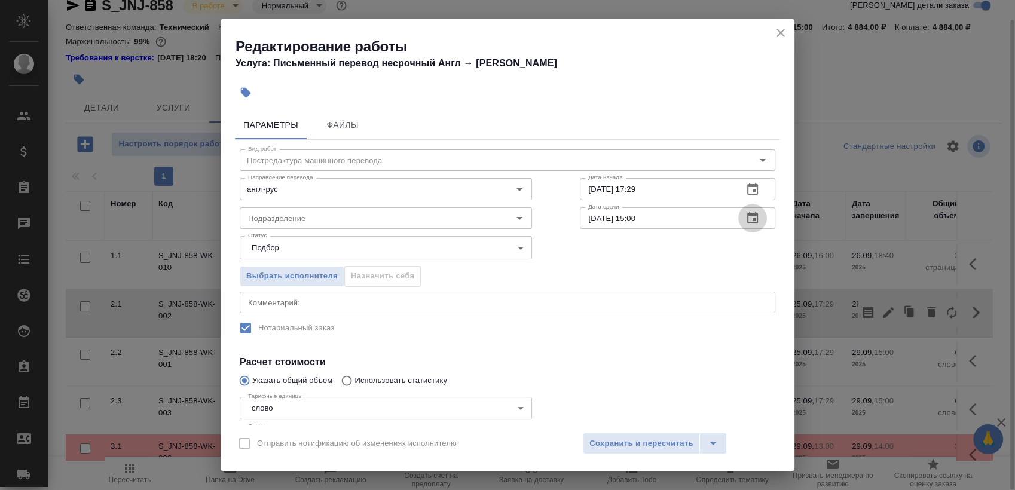
click at [753, 216] on button "button" at bounding box center [752, 218] width 29 height 29
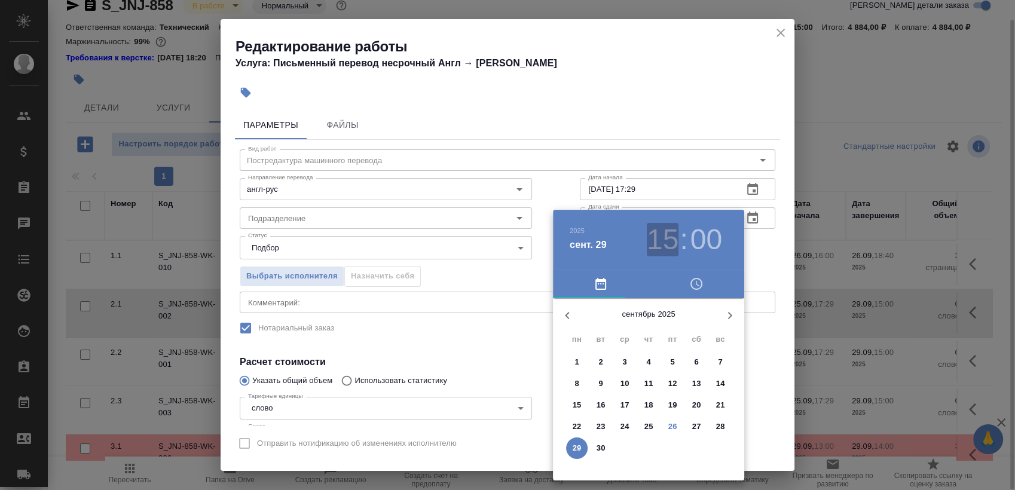
click at [655, 232] on h3 "15" at bounding box center [663, 239] width 32 height 33
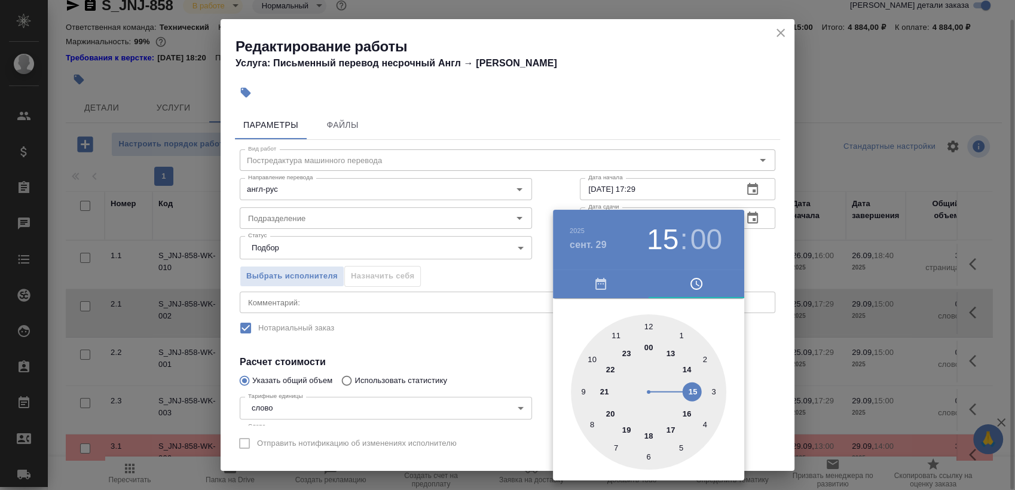
click at [616, 329] on div at bounding box center [648, 392] width 155 height 155
type input "29.09.2025 11:00"
click at [787, 242] on div at bounding box center [507, 245] width 1015 height 490
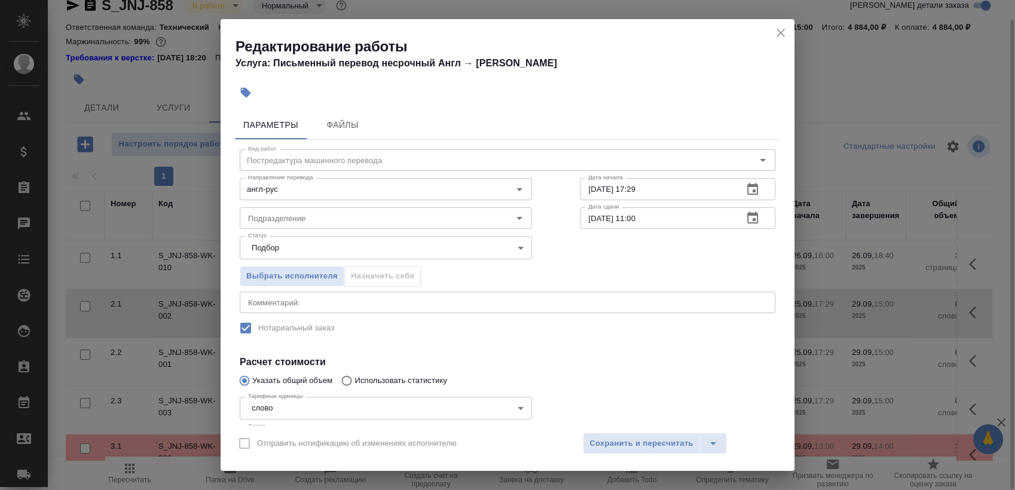
click at [738, 190] on button "button" at bounding box center [752, 189] width 29 height 29
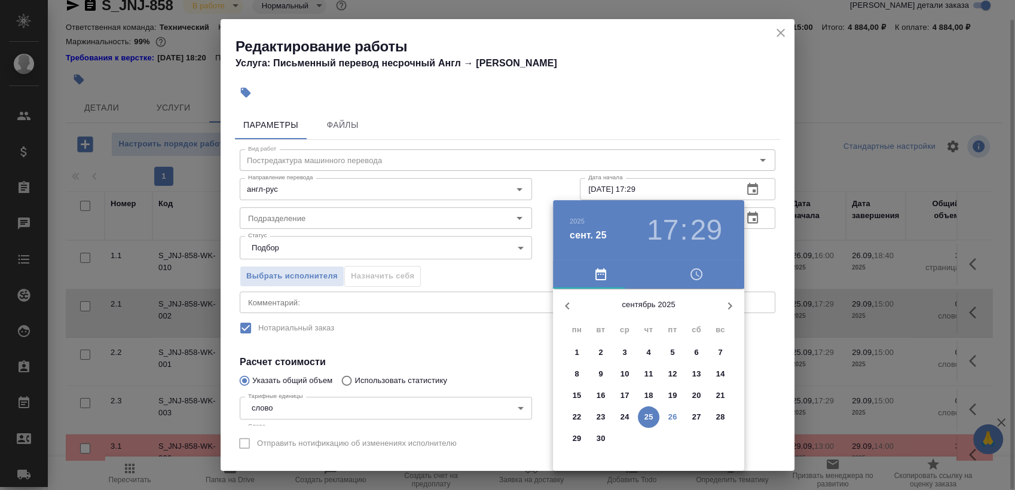
click at [688, 417] on span "27" at bounding box center [697, 417] width 22 height 12
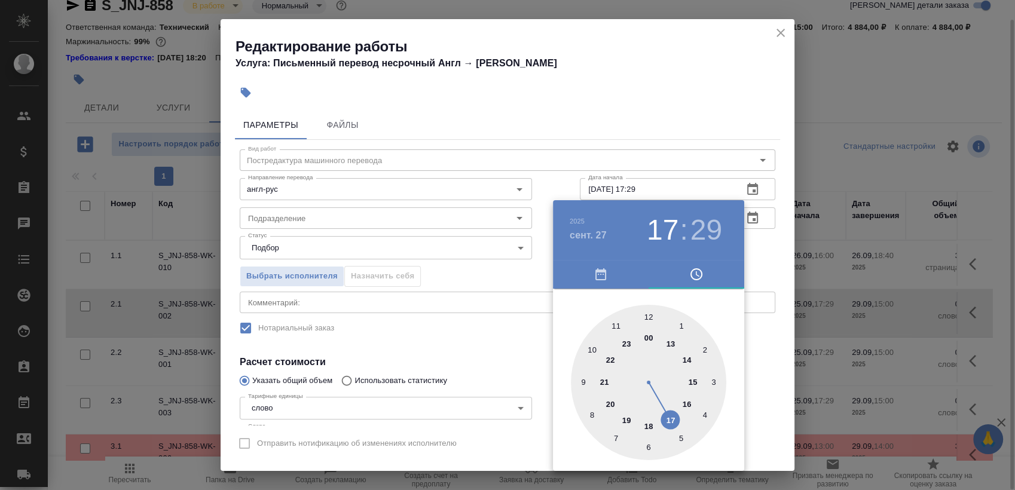
click at [589, 347] on div at bounding box center [648, 382] width 155 height 155
click at [646, 309] on div at bounding box center [648, 382] width 155 height 155
type input "27.09.2025 10:00"
click at [756, 250] on div at bounding box center [507, 245] width 1015 height 490
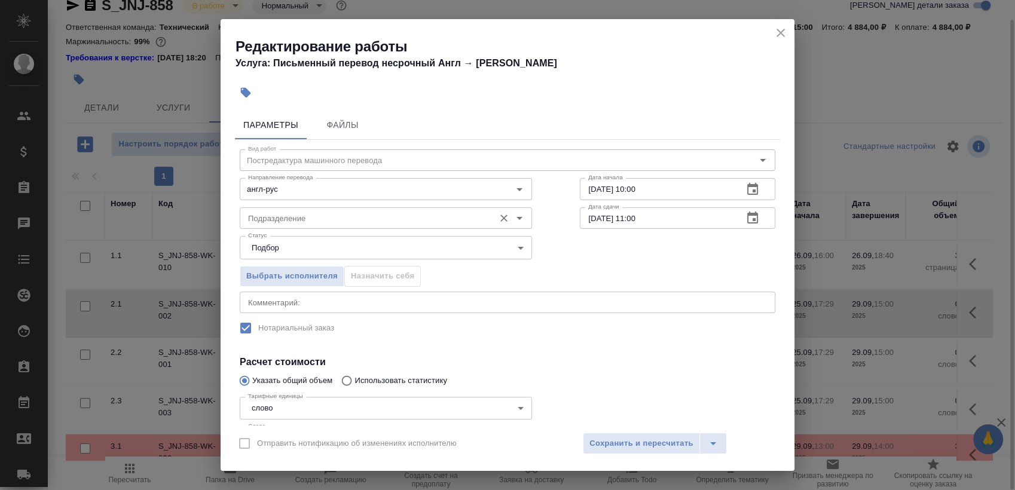
click at [342, 214] on input "Подразделение" at bounding box center [365, 218] width 245 height 14
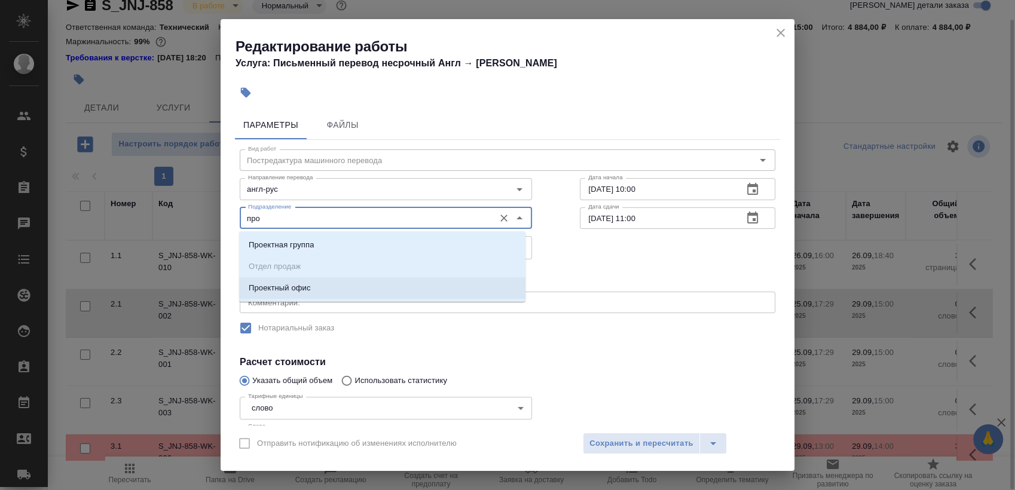
drag, startPoint x: 341, startPoint y: 286, endPoint x: 596, endPoint y: 181, distance: 275.9
click at [341, 286] on li "Проектный офис" at bounding box center [382, 288] width 286 height 22
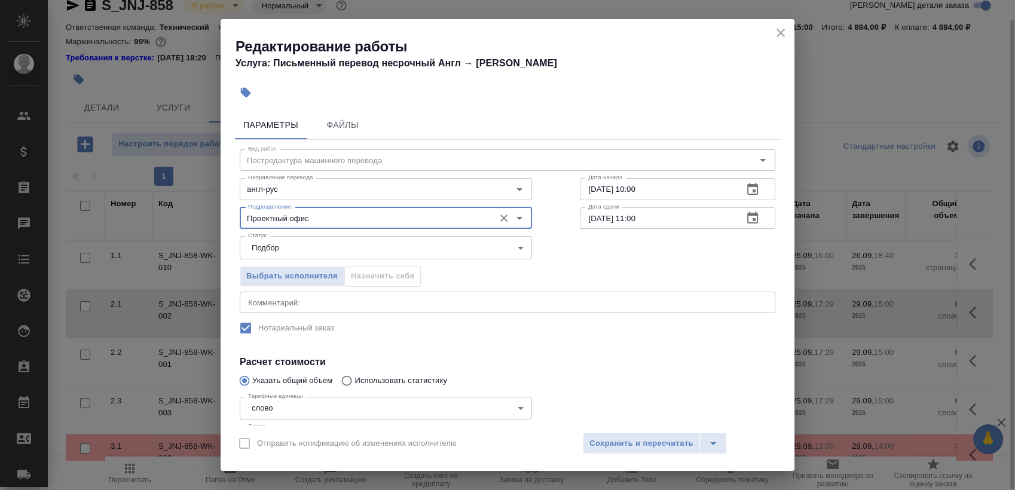
type input "Проектный офис"
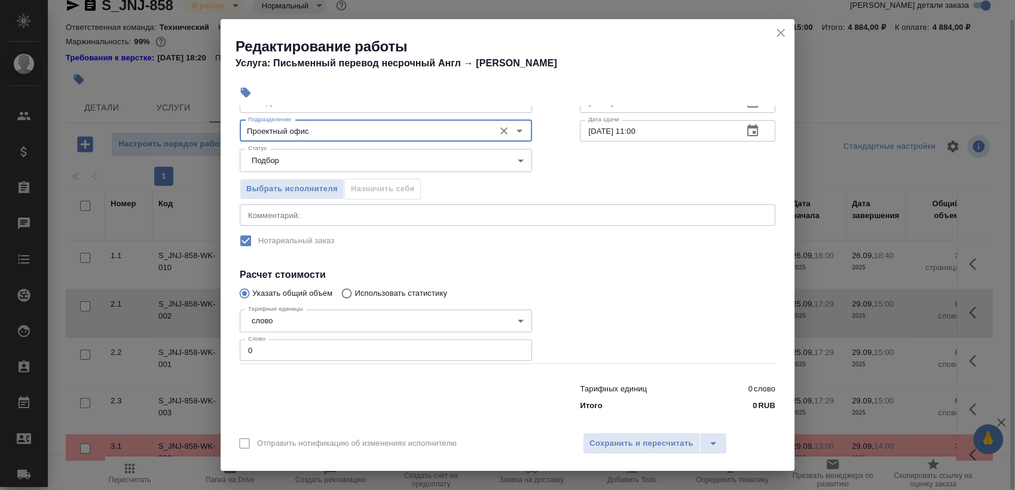
scroll to position [97, 0]
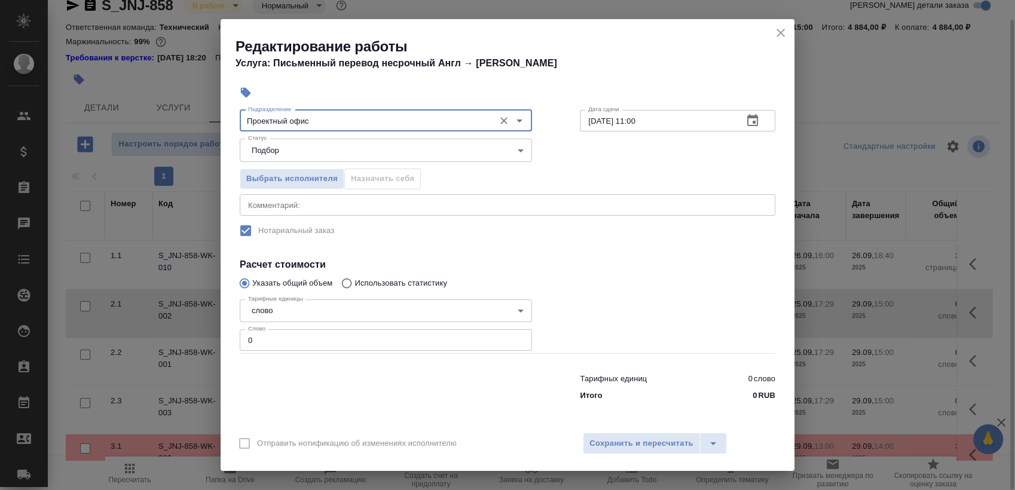
click at [340, 330] on input "0" at bounding box center [386, 340] width 292 height 22
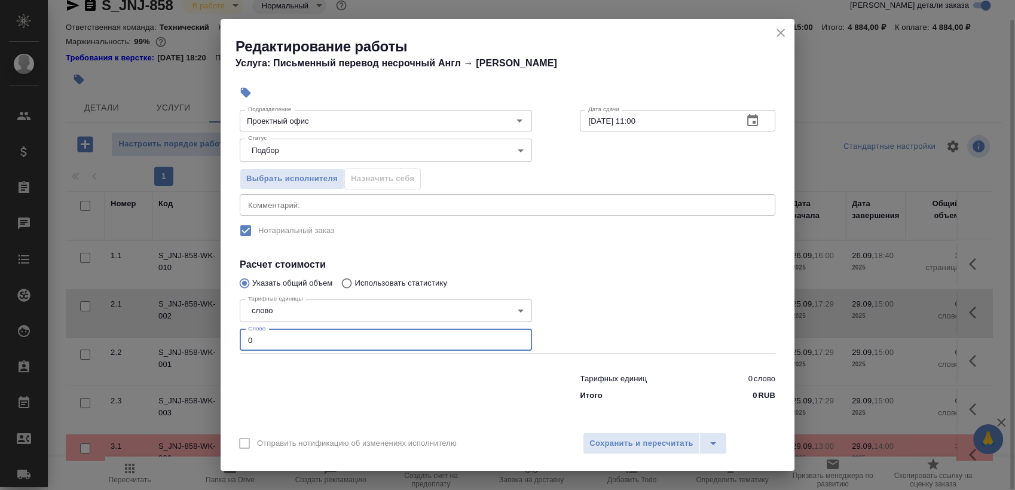
click at [340, 330] on input "0" at bounding box center [386, 340] width 292 height 22
paste input "344.3"
type input "344.3"
click at [650, 445] on span "Сохранить и пересчитать" at bounding box center [642, 444] width 104 height 14
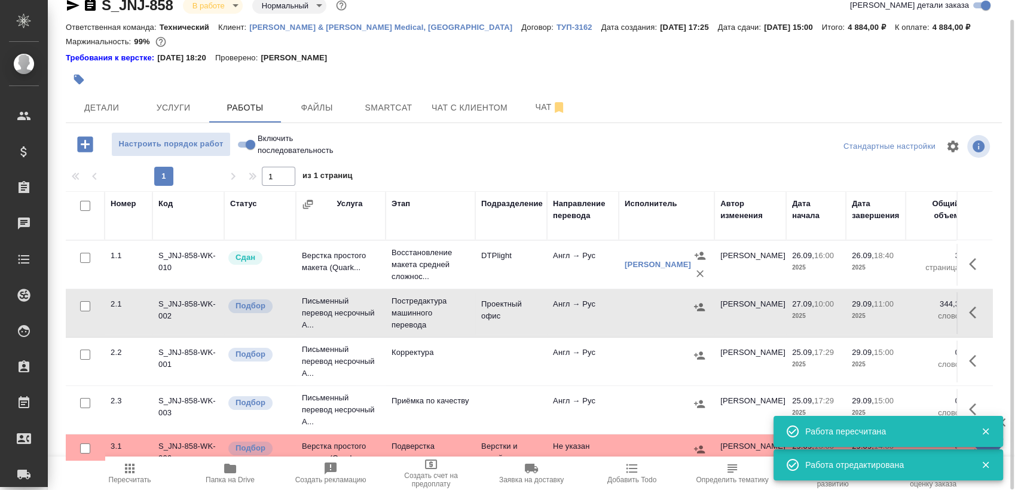
click at [706, 312] on button "button" at bounding box center [700, 307] width 18 height 18
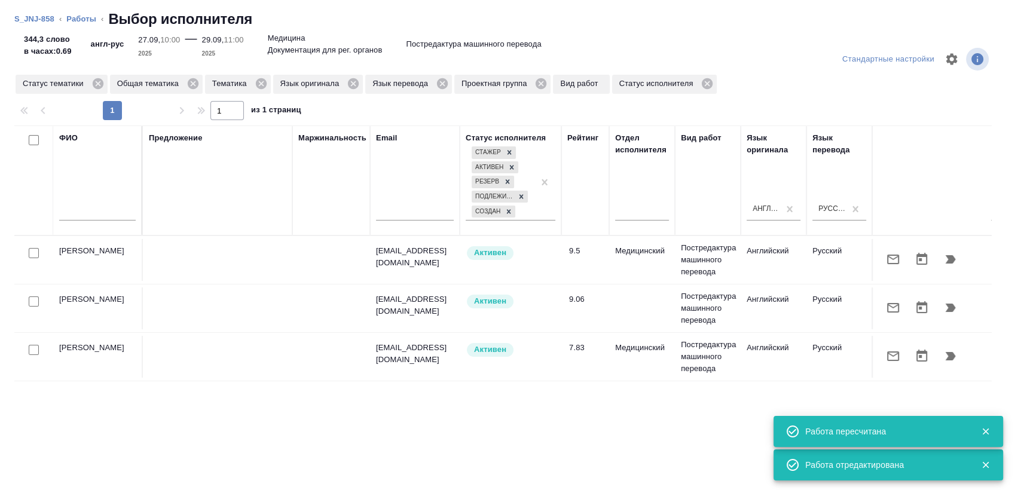
click at [116, 213] on input "text" at bounding box center [97, 213] width 77 height 15
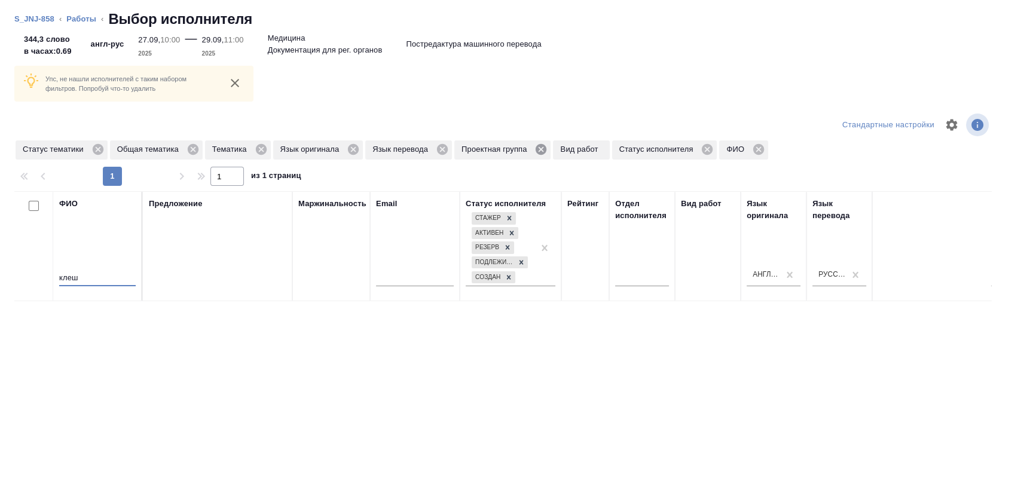
type input "клеш"
click at [538, 146] on icon at bounding box center [541, 149] width 11 height 11
click at [256, 148] on icon at bounding box center [260, 149] width 11 height 11
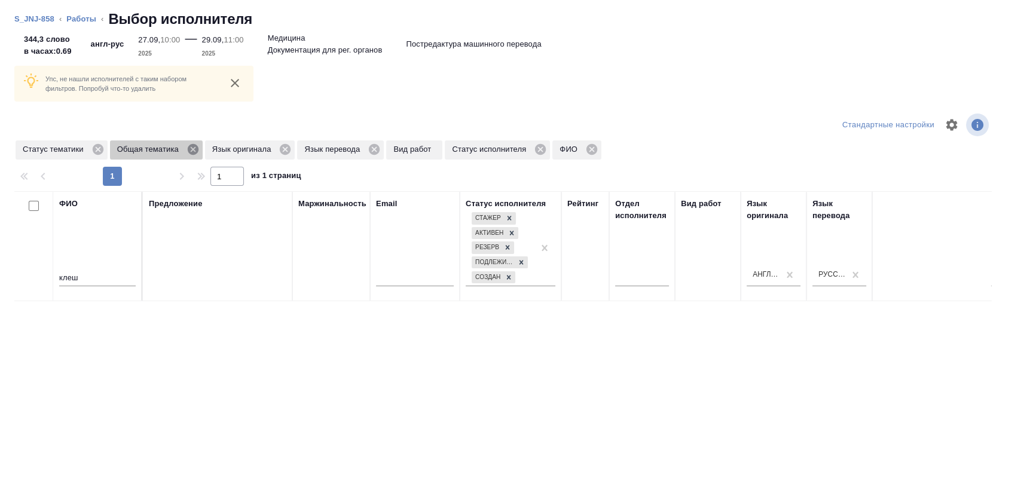
click at [191, 150] on icon at bounding box center [193, 149] width 11 height 11
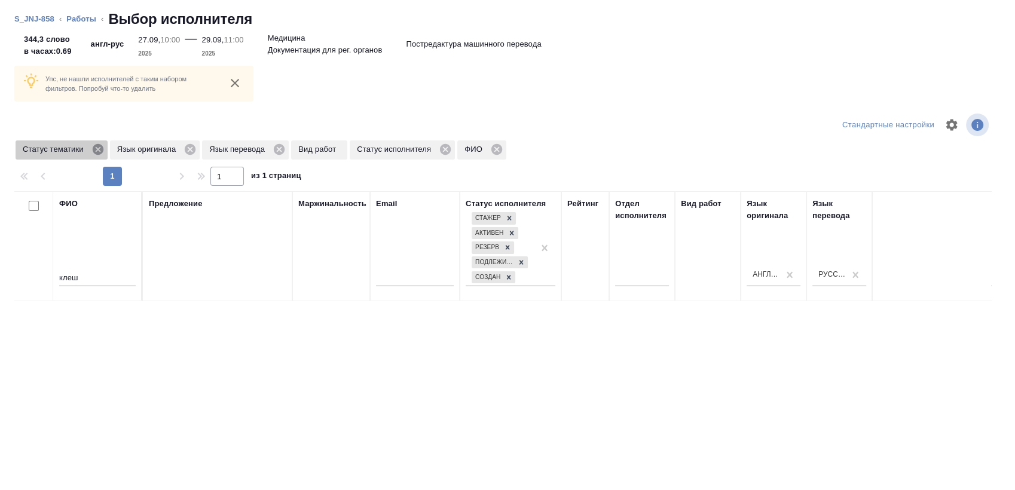
click at [99, 149] on icon at bounding box center [97, 149] width 13 height 13
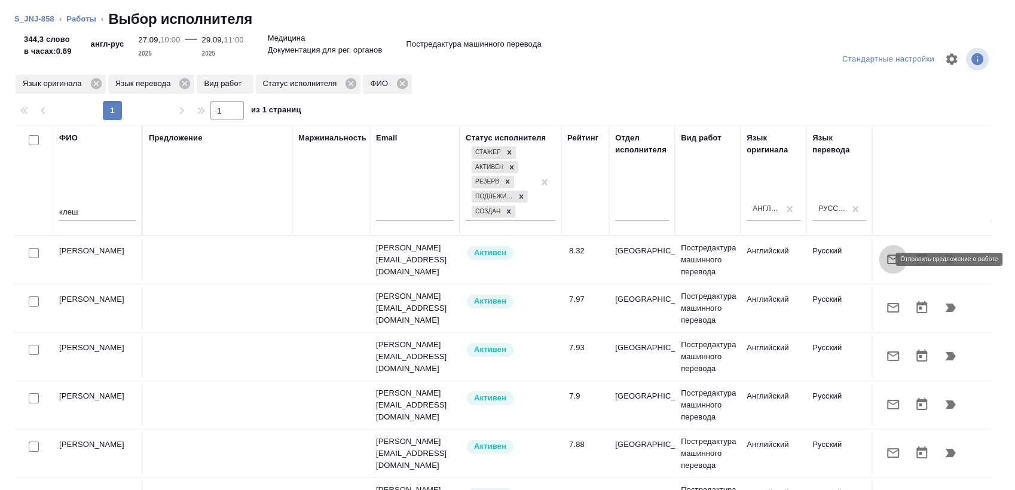
click at [886, 261] on icon "button" at bounding box center [893, 259] width 14 height 14
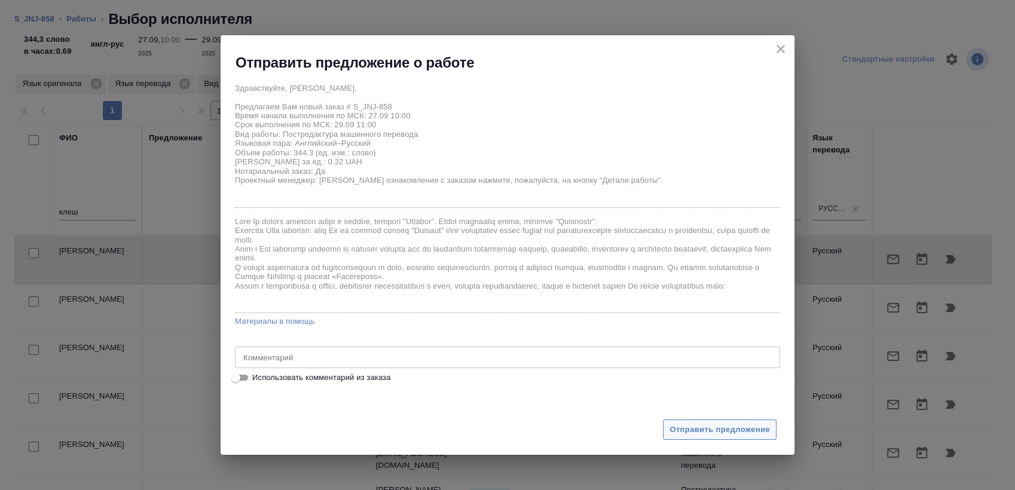
click at [710, 427] on span "Отправить предложение" at bounding box center [720, 430] width 100 height 14
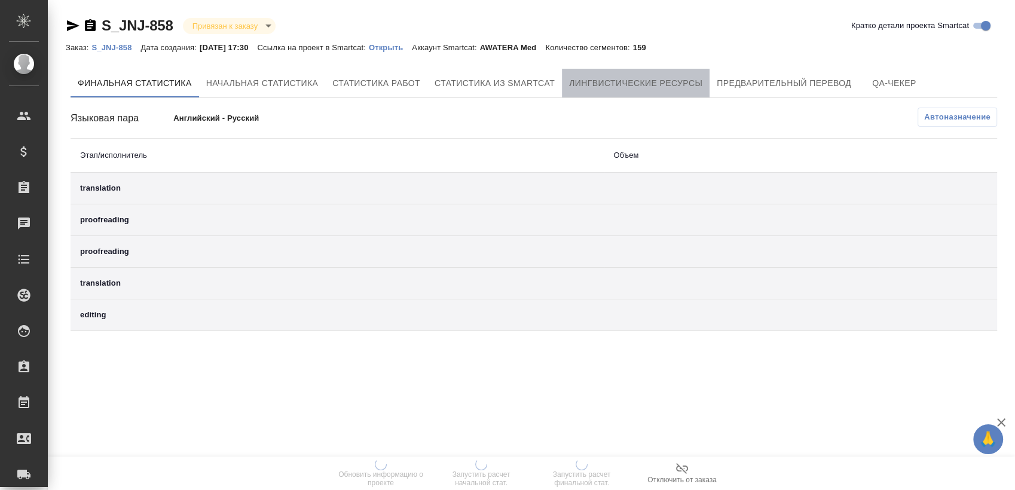
click at [609, 83] on span "Лингвистические ресурсы" at bounding box center [635, 83] width 133 height 15
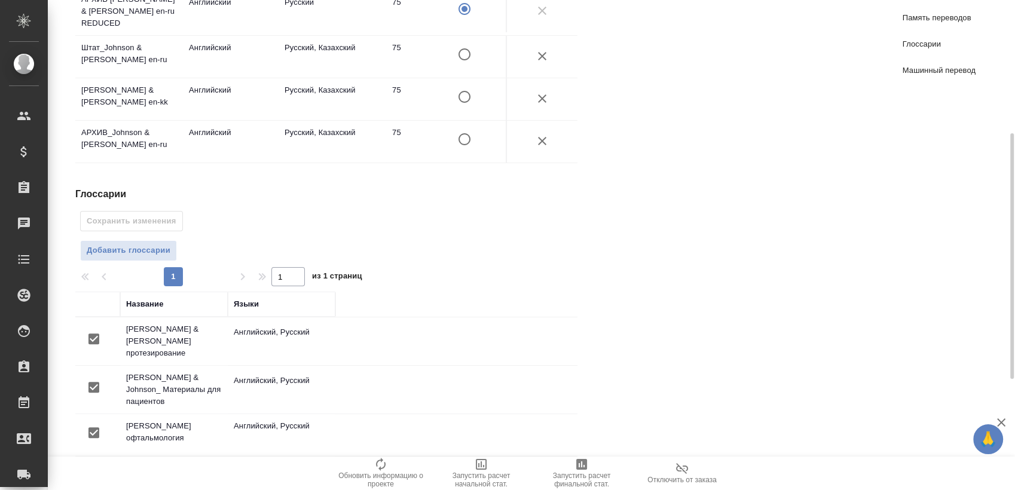
scroll to position [486, 0]
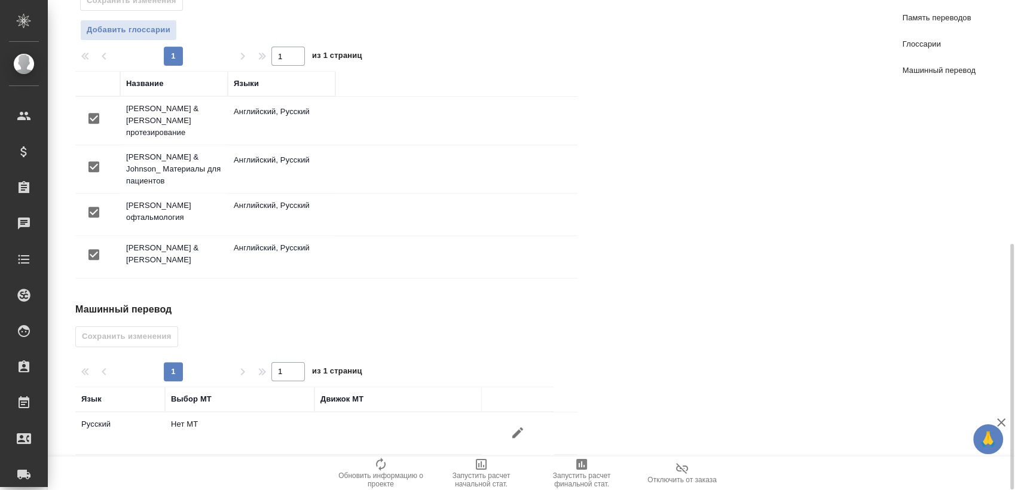
click at [514, 426] on icon "button" at bounding box center [518, 433] width 14 height 14
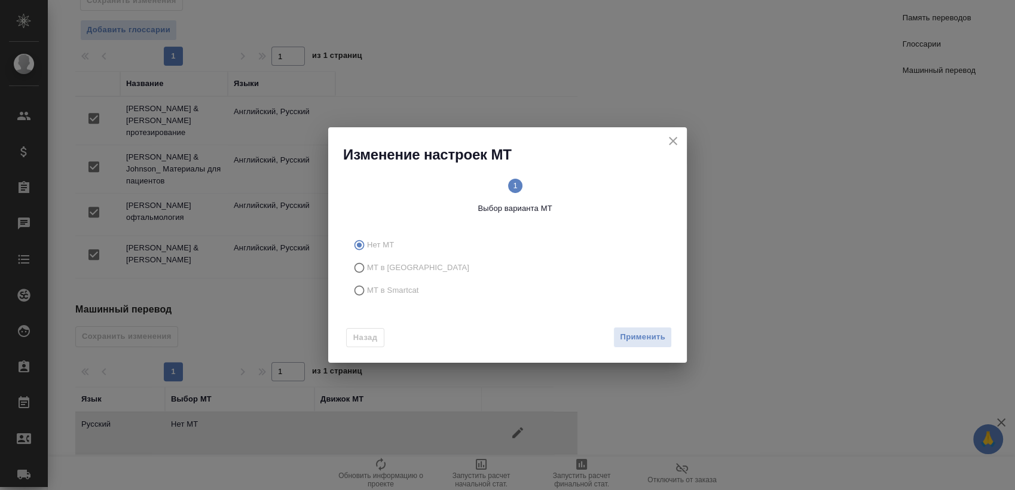
click at [416, 277] on label "МТ в [GEOGRAPHIC_DATA]" at bounding box center [505, 268] width 315 height 23
click at [367, 277] on input "МТ в [GEOGRAPHIC_DATA]" at bounding box center [357, 268] width 19 height 23
radio input "true"
click at [420, 289] on label "МТ в Smartcat" at bounding box center [505, 290] width 315 height 23
click at [367, 289] on input "МТ в Smartcat" at bounding box center [357, 290] width 19 height 23
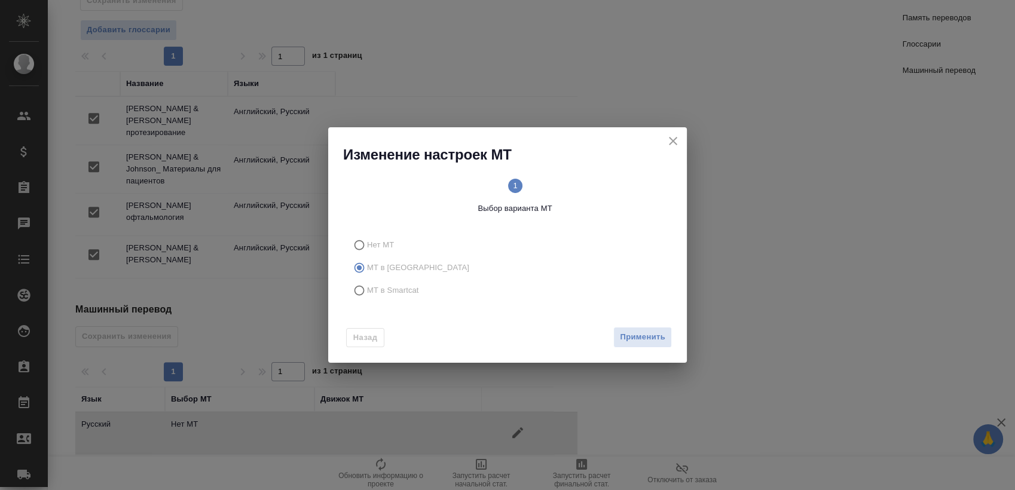
radio input "true"
click at [655, 338] on span "Вперед" at bounding box center [651, 338] width 30 height 14
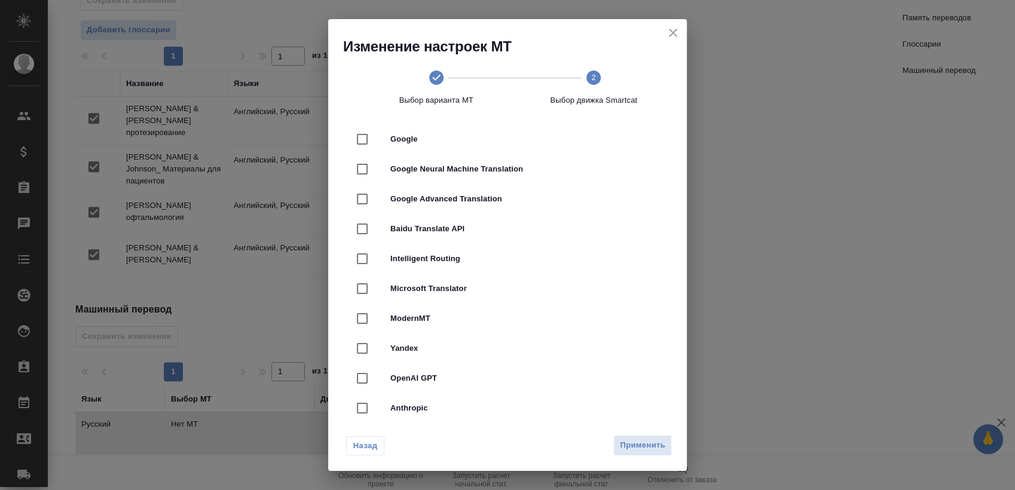
scroll to position [332, 0]
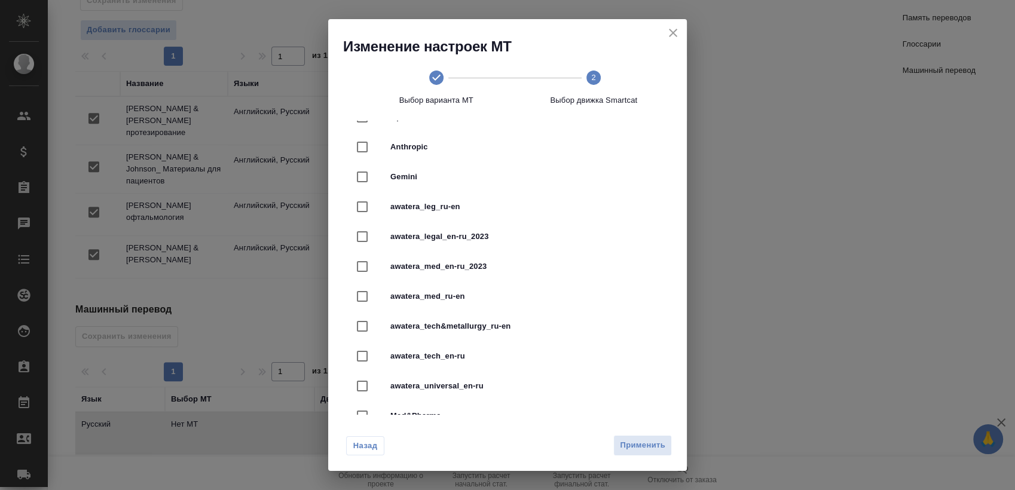
click at [506, 268] on span "awatera_med_en-ru_2023" at bounding box center [524, 267] width 268 height 12
checkbox input "true"
click at [642, 438] on button "Применить" at bounding box center [643, 445] width 59 height 21
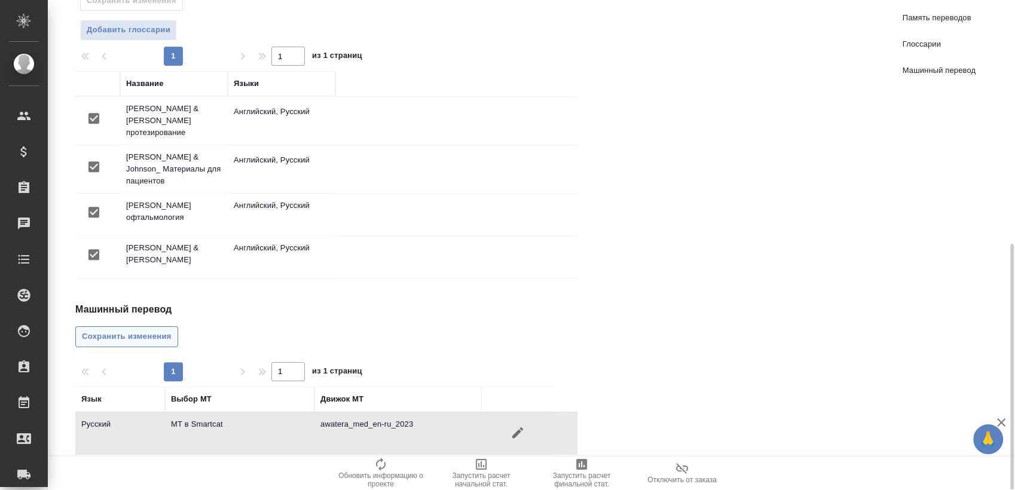
click at [149, 330] on span "Сохранить изменения" at bounding box center [127, 337] width 90 height 14
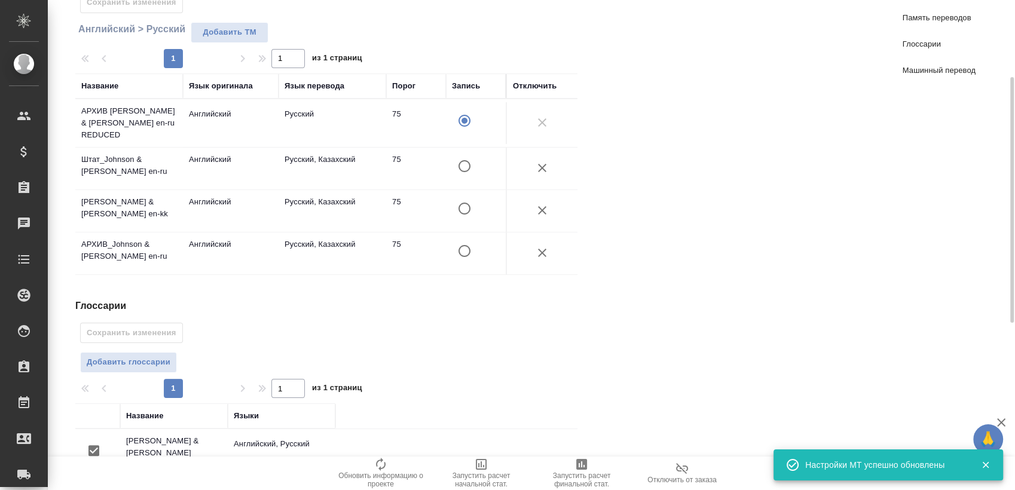
scroll to position [0, 0]
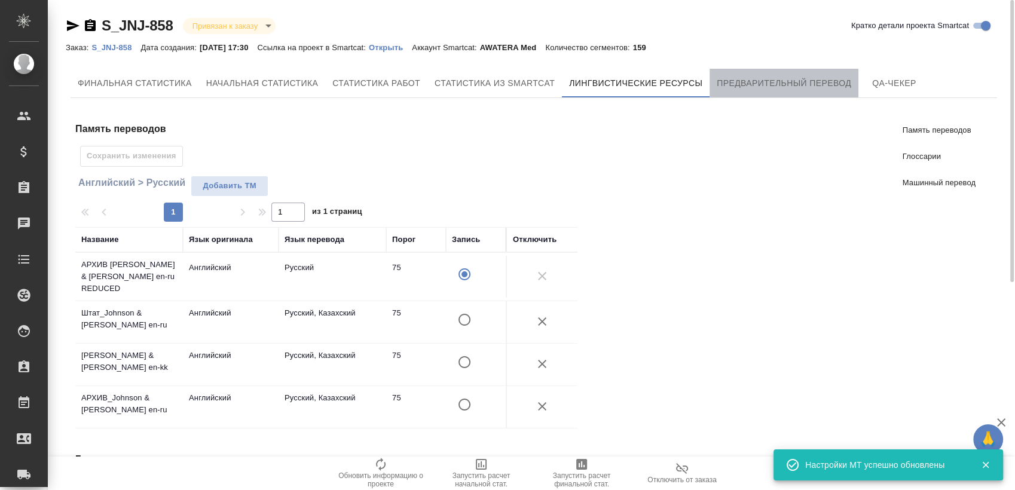
click at [759, 80] on span "Предварительный перевод" at bounding box center [784, 83] width 135 height 15
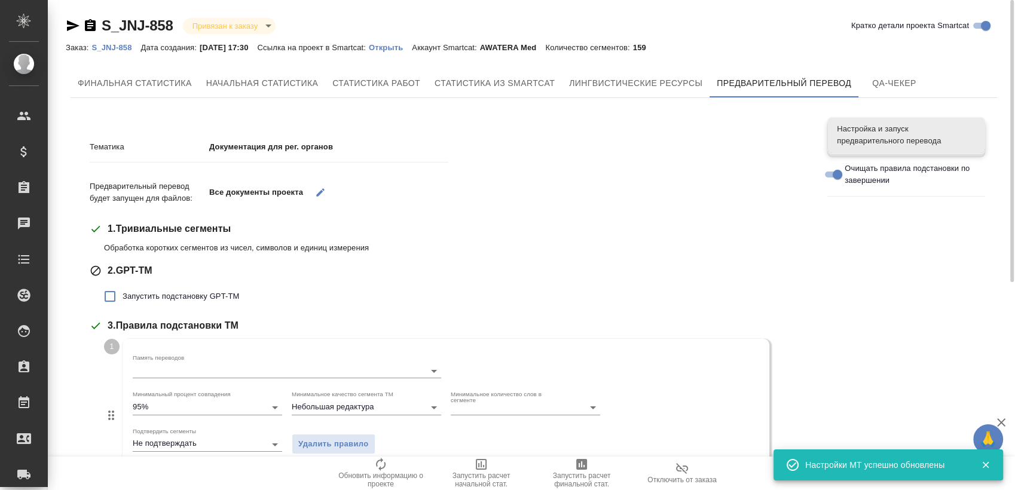
click at [178, 288] on label "Запустить подстановку GPT-TM" at bounding box center [168, 296] width 142 height 25
click at [123, 288] on input "Запустить подстановку GPT-TM" at bounding box center [109, 296] width 25 height 25
checkbox input "true"
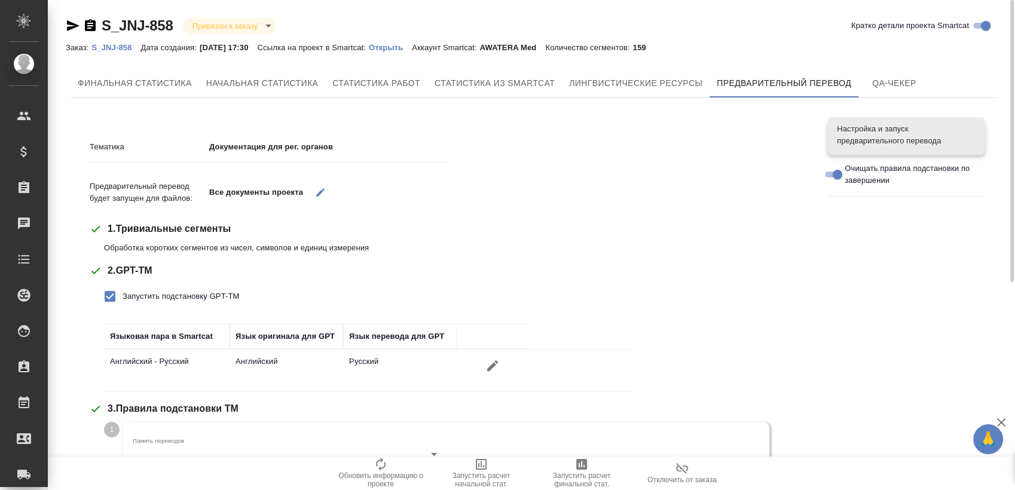
scroll to position [332, 0]
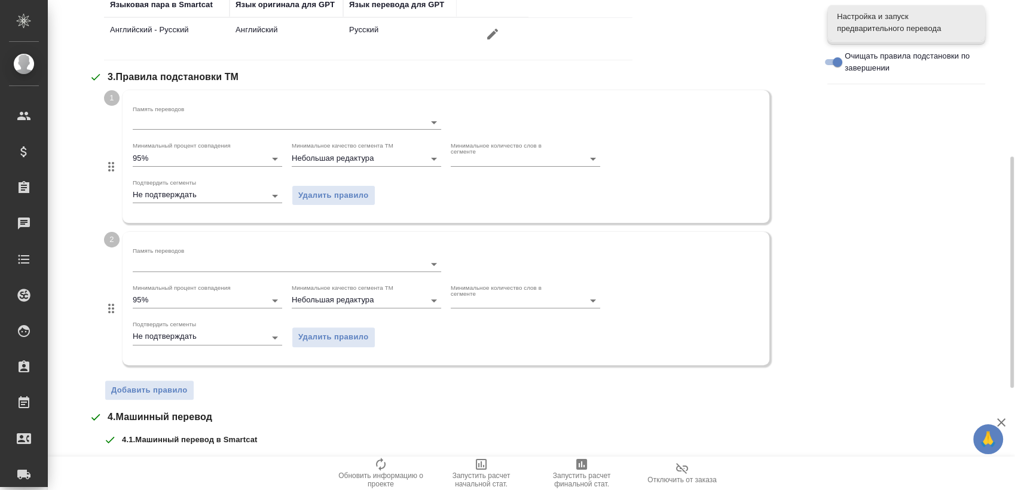
click at [344, 337] on span "Удалить правило" at bounding box center [333, 338] width 71 height 14
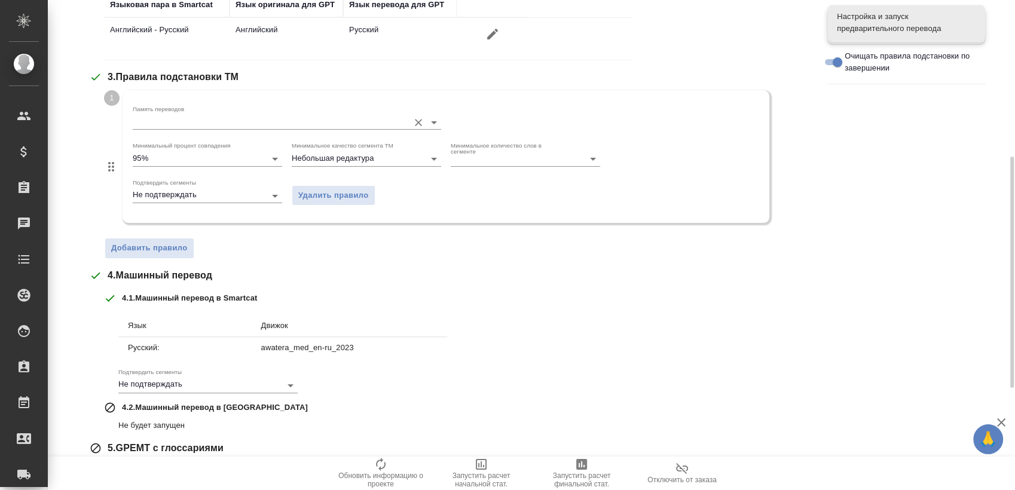
click at [249, 121] on input "Память переводов" at bounding box center [268, 122] width 270 height 14
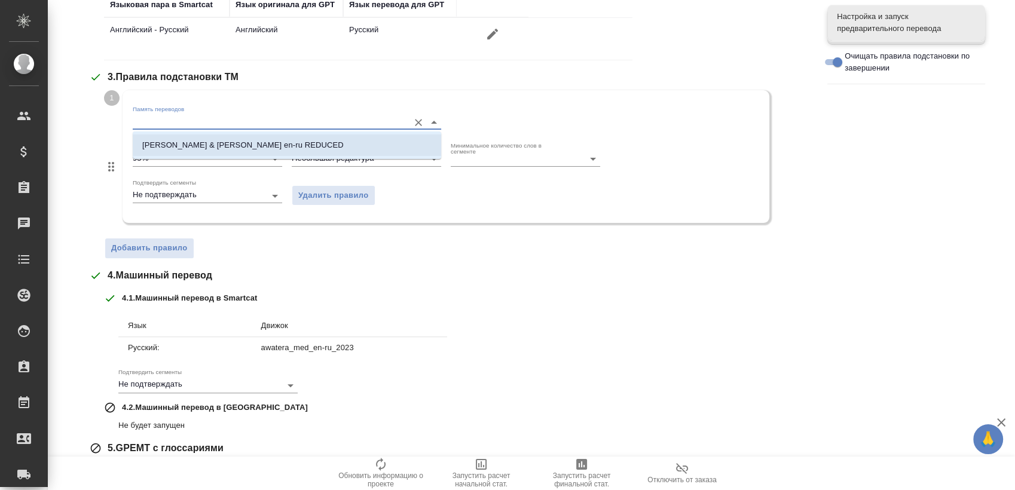
click at [236, 140] on p "Johnson & Johnson en-ru REDUCED" at bounding box center [243, 145] width 202 height 12
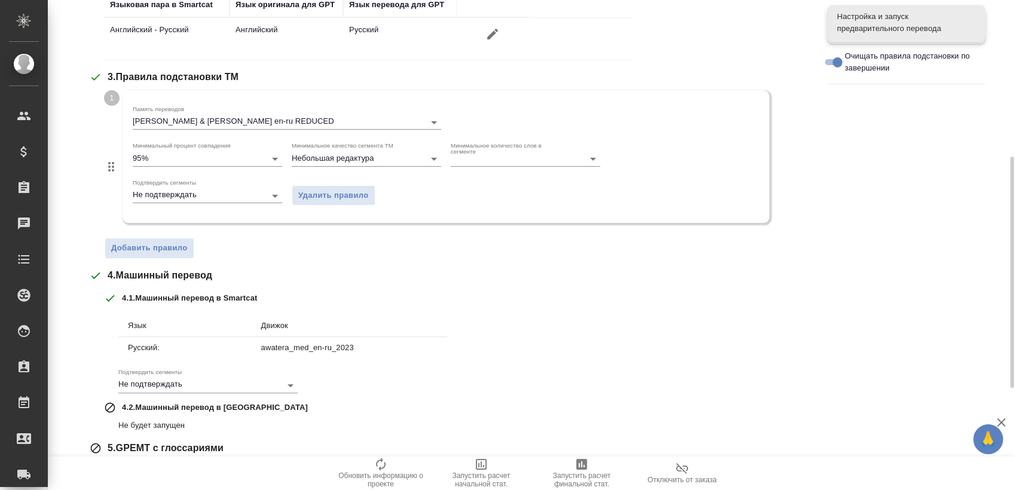
scroll to position [407, 0]
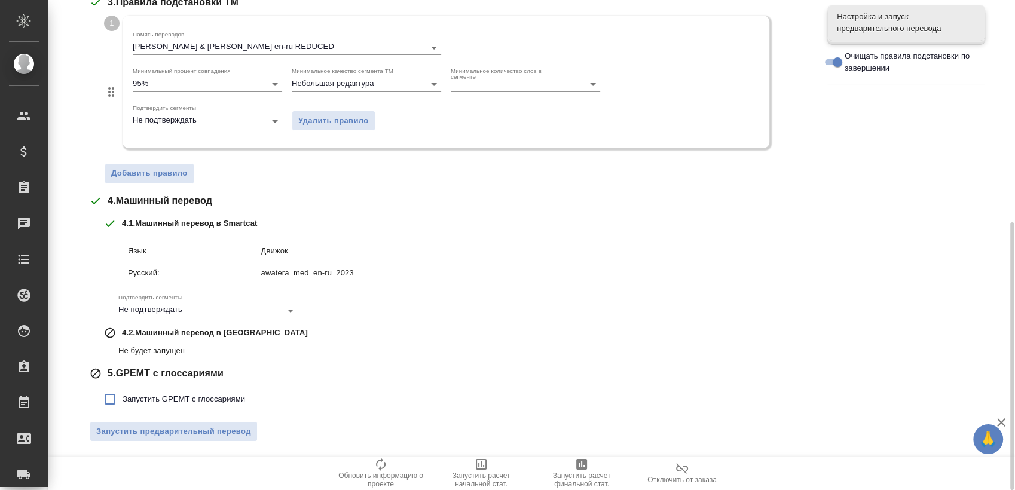
click at [201, 402] on span "Запустить GPEMT с глоссариями" at bounding box center [184, 399] width 123 height 12
click at [123, 402] on input "Запустить GPEMT с глоссариями" at bounding box center [109, 399] width 25 height 25
checkbox input "true"
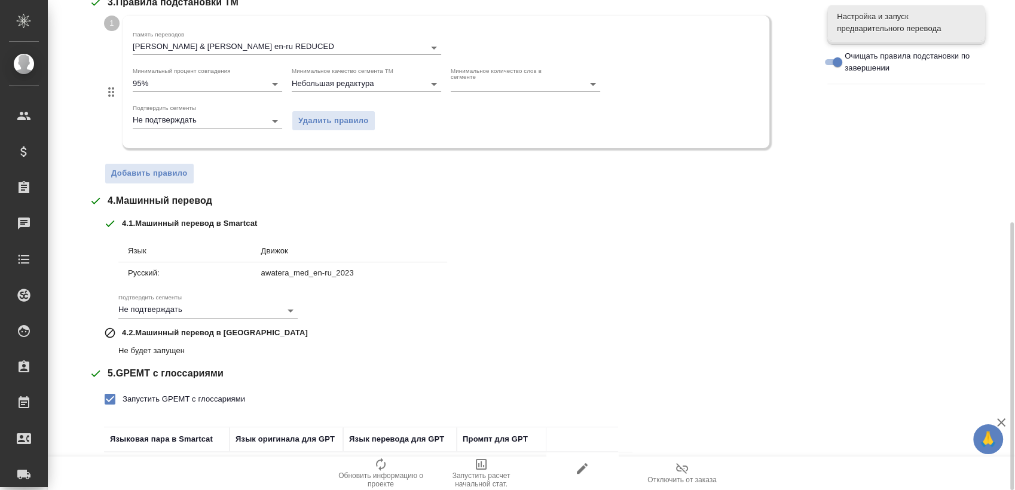
scroll to position [489, 0]
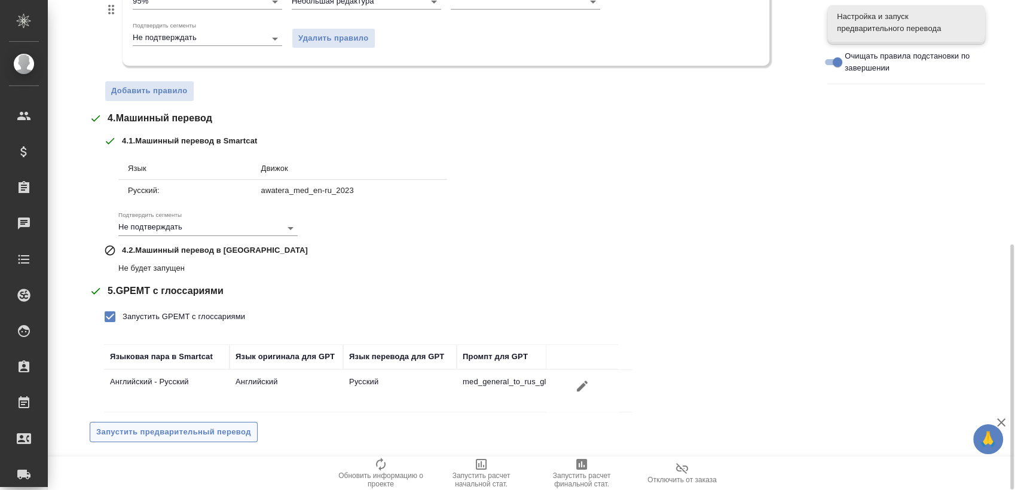
click at [207, 433] on span "Запустить предварительный перевод" at bounding box center [173, 433] width 155 height 14
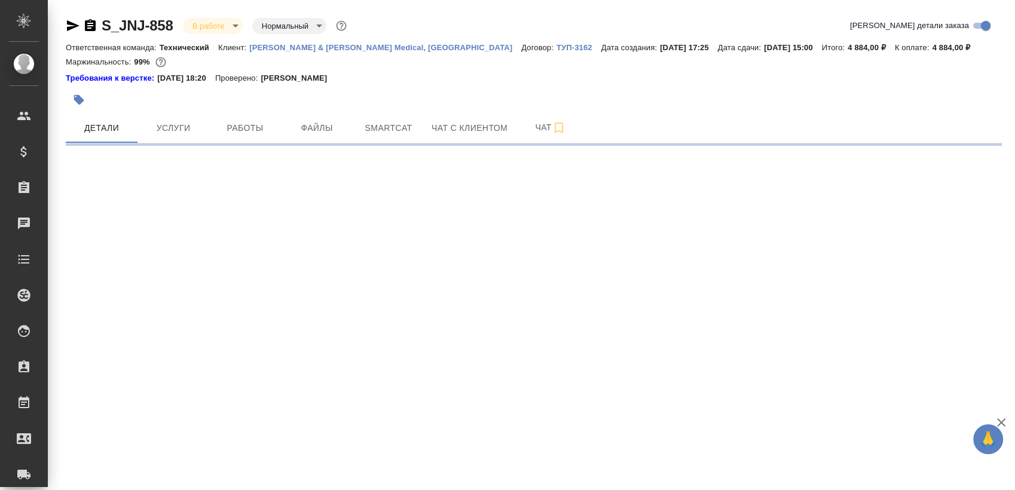
select select "RU"
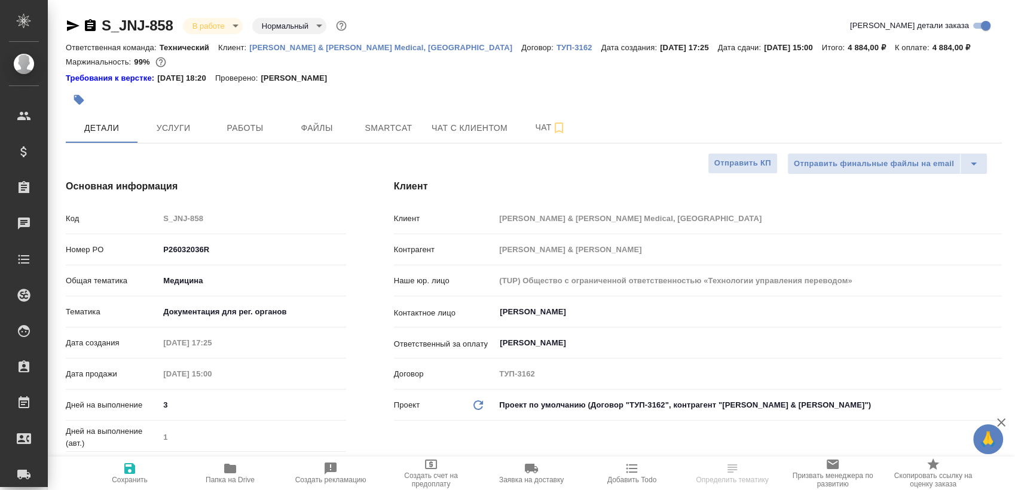
type textarea "x"
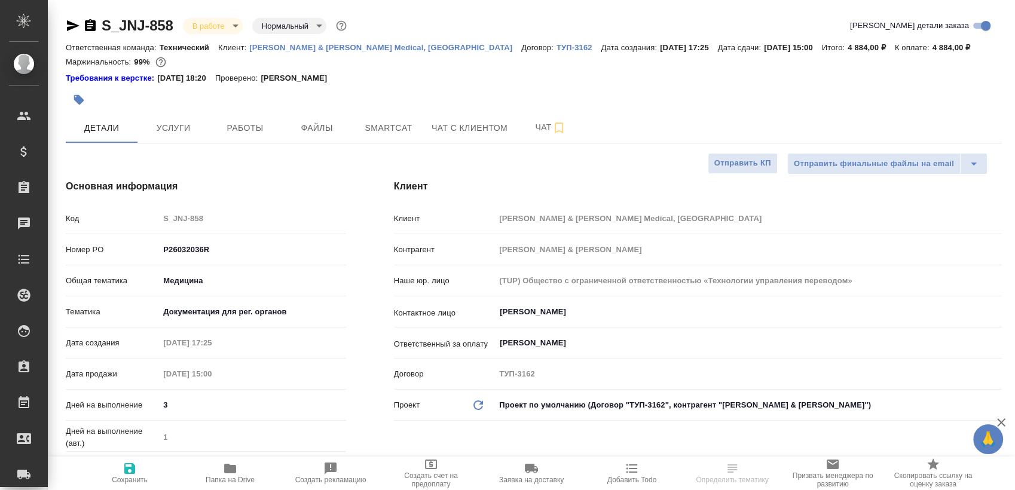
type textarea "x"
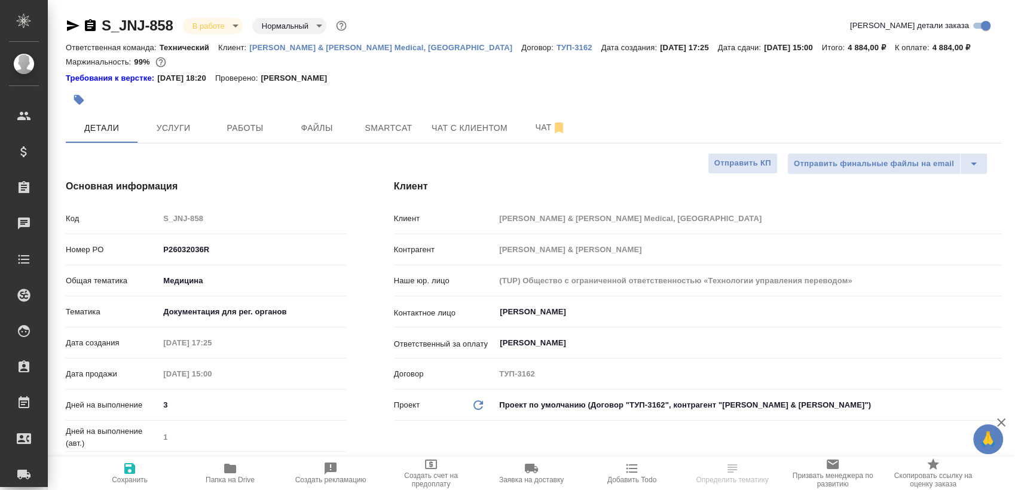
type textarea "x"
